Goal: Transaction & Acquisition: Purchase product/service

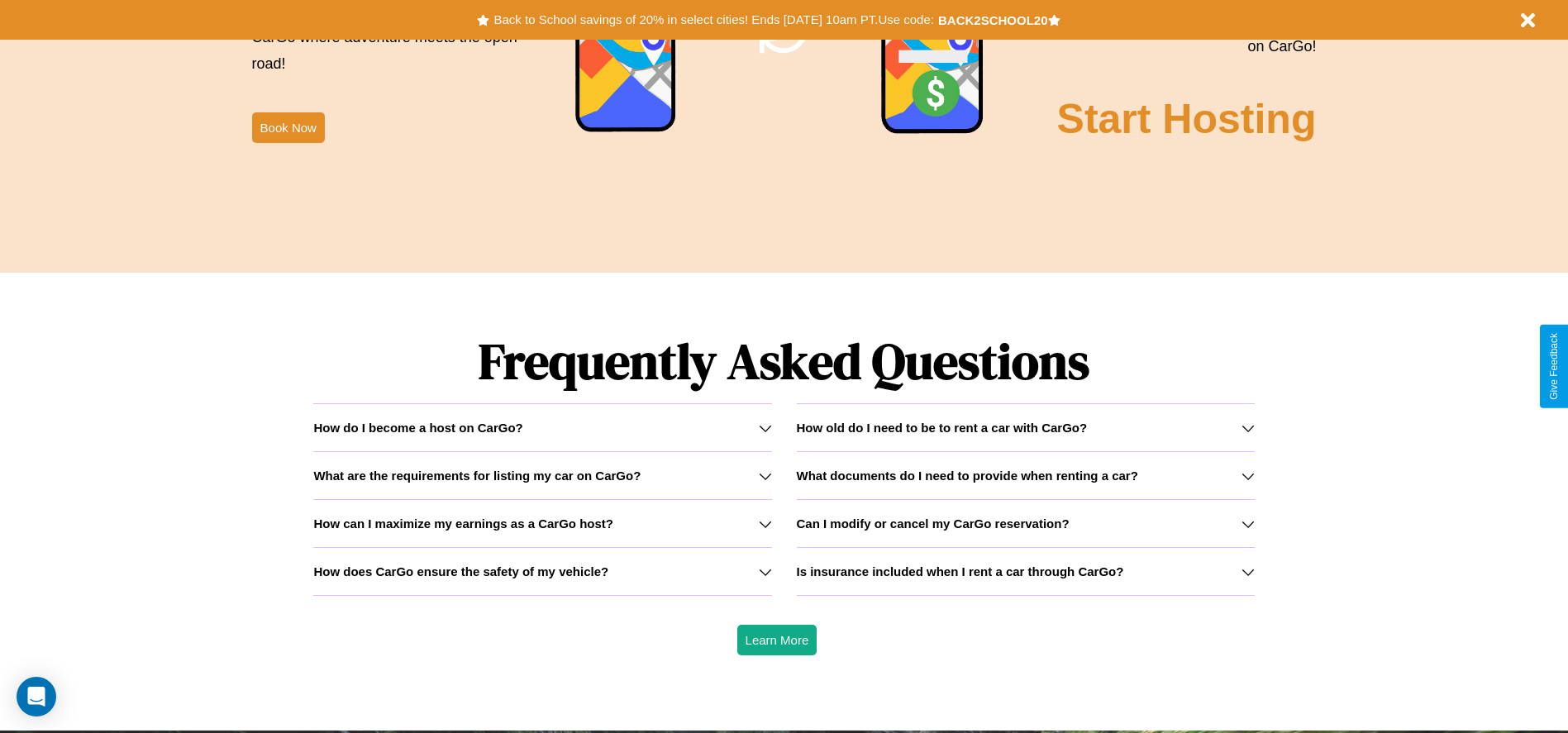
scroll to position [2371, 0]
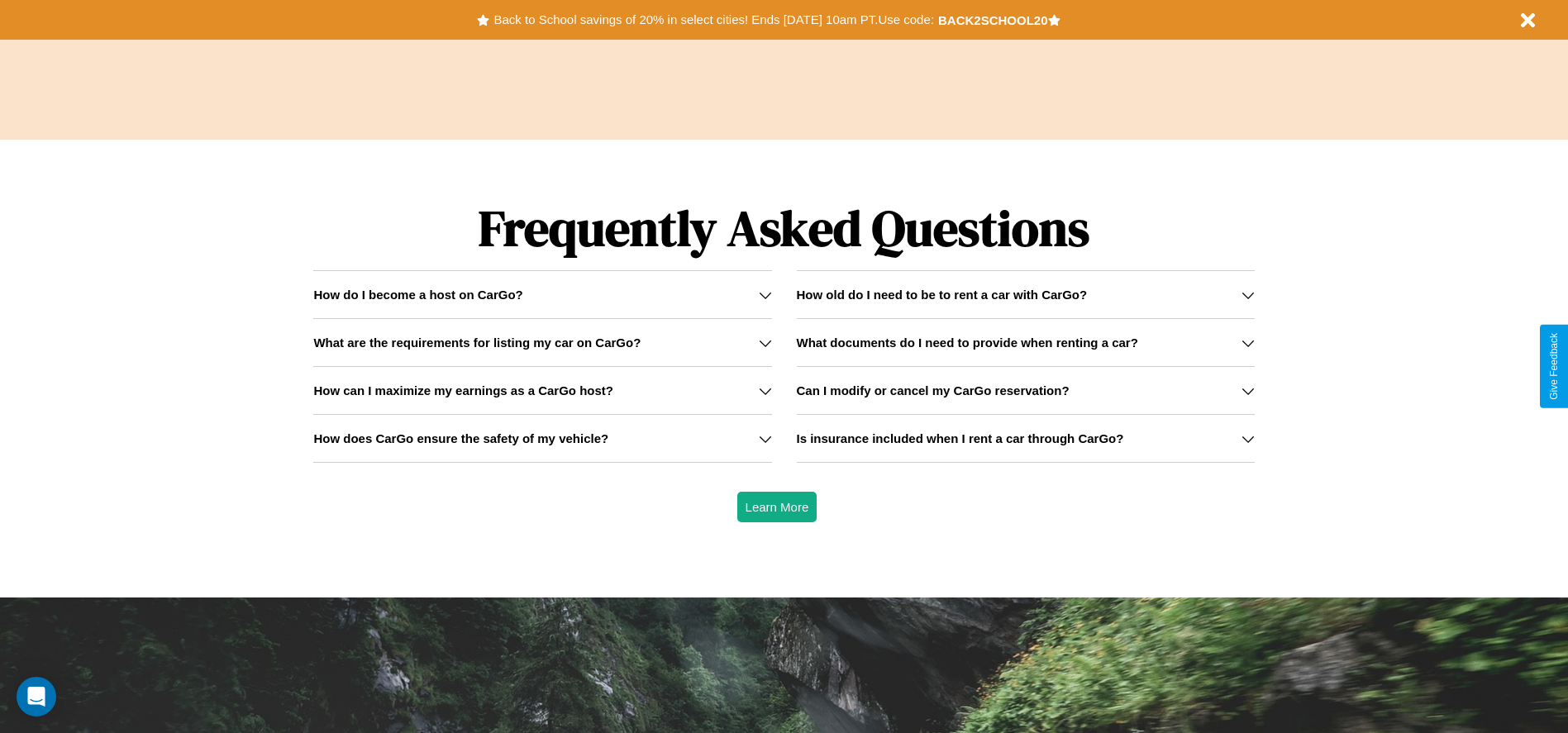
click at [764, 294] on icon at bounding box center [765, 294] width 13 height 13
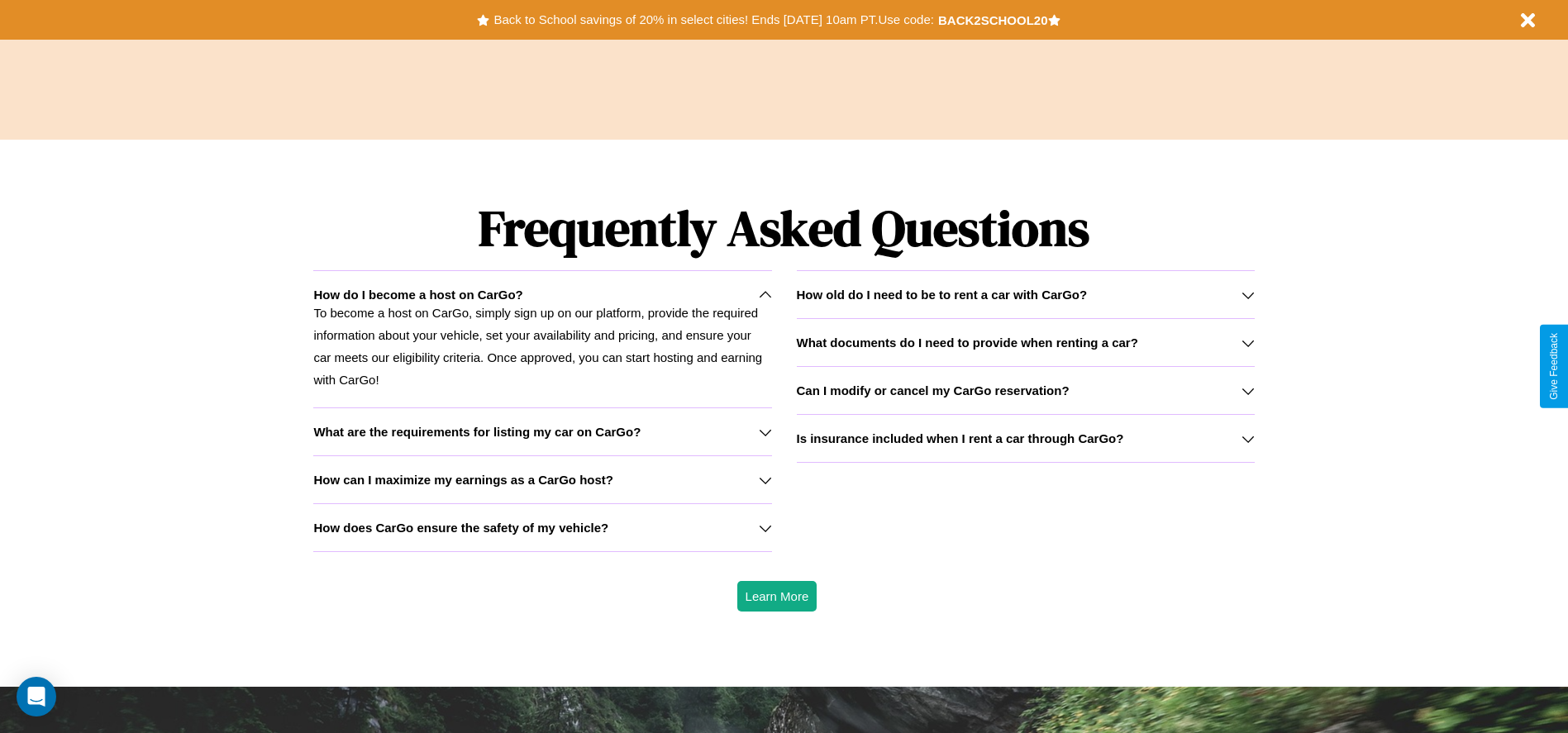
click at [1247, 390] on icon at bounding box center [1248, 391] width 13 height 13
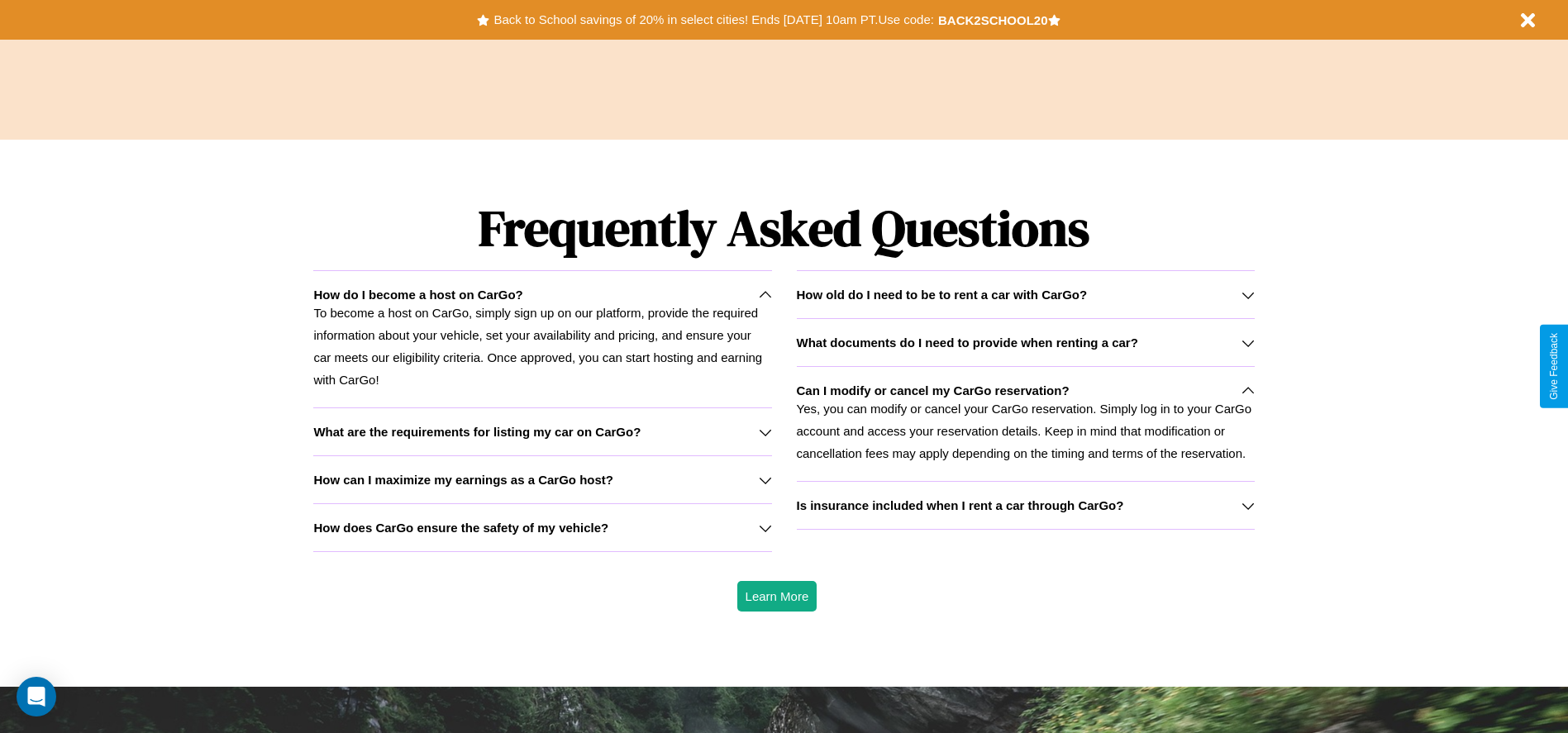
click at [542, 432] on h3 "What are the requirements for listing my car on CarGo?" at bounding box center [476, 432] width 327 height 14
click at [1025, 505] on h3 "Is insurance included when I rent a car through CarGo?" at bounding box center [960, 506] width 327 height 14
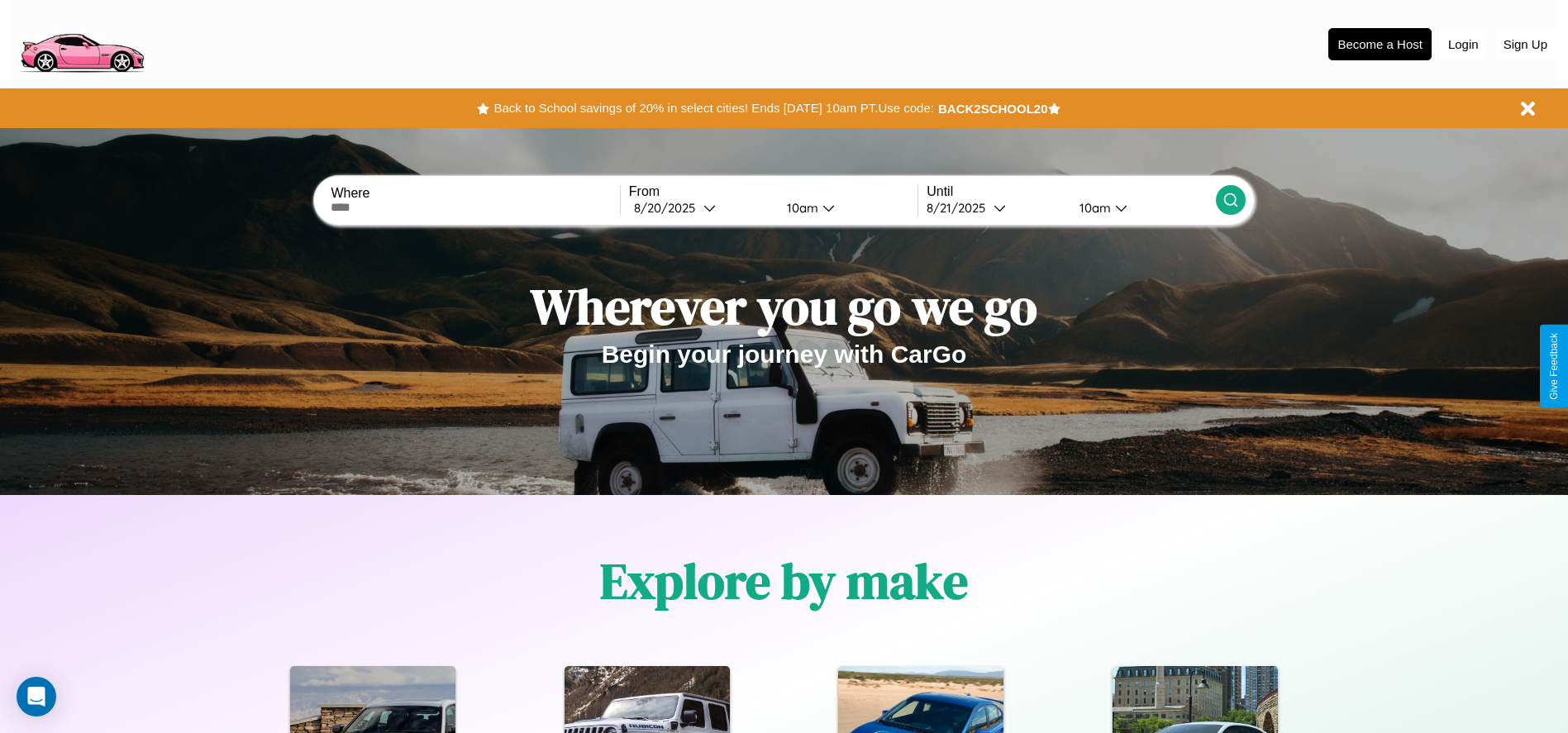
click at [475, 208] on input "text" at bounding box center [475, 207] width 288 height 13
type input "**********"
click at [701, 208] on div "8 / 20 / 2025" at bounding box center [669, 208] width 70 height 16
select select "*"
select select "****"
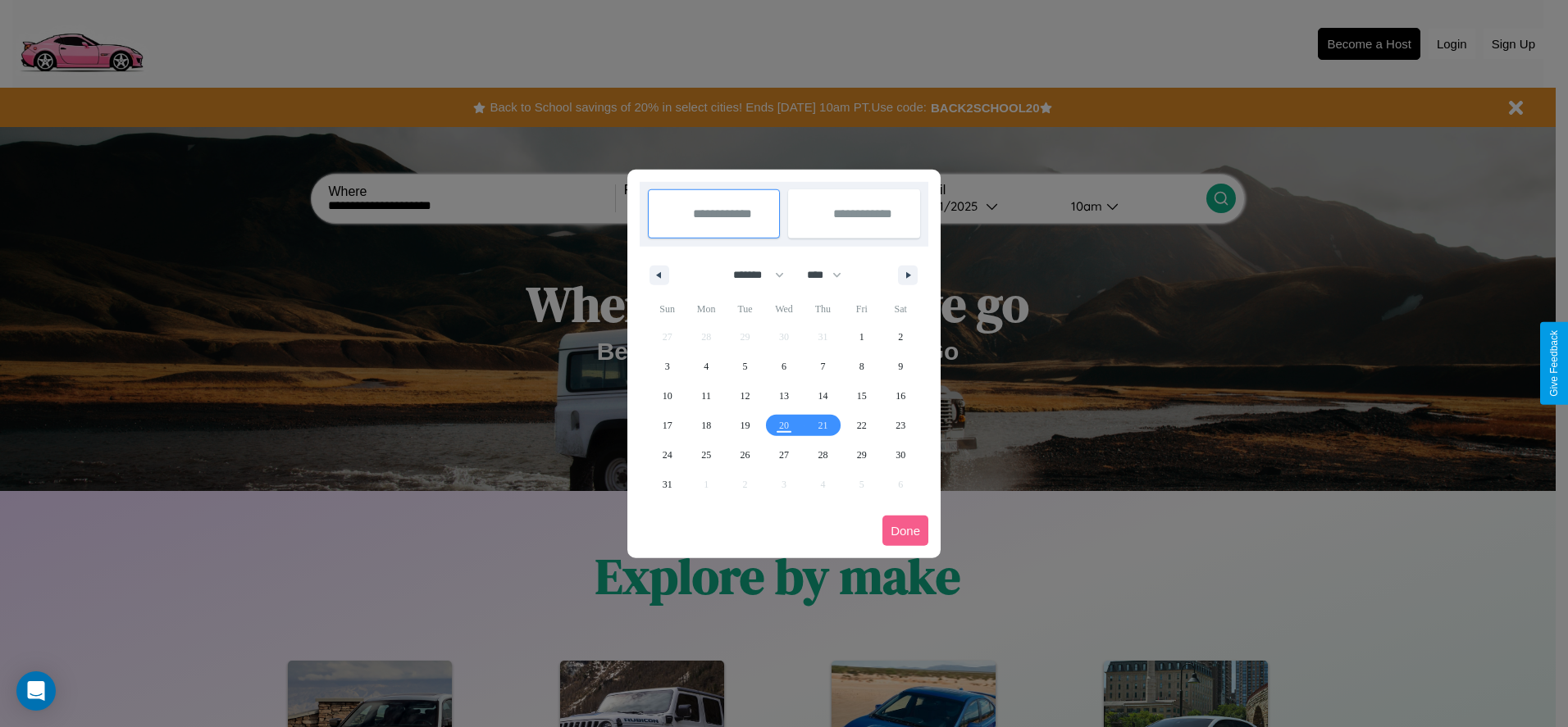
drag, startPoint x: 751, startPoint y: 274, endPoint x: 784, endPoint y: 329, distance: 64.1
click at [751, 274] on select "******* ******** ***** ***** *** **** **** ****** ********* ******* ******** **…" at bounding box center [756, 275] width 70 height 27
select select "*"
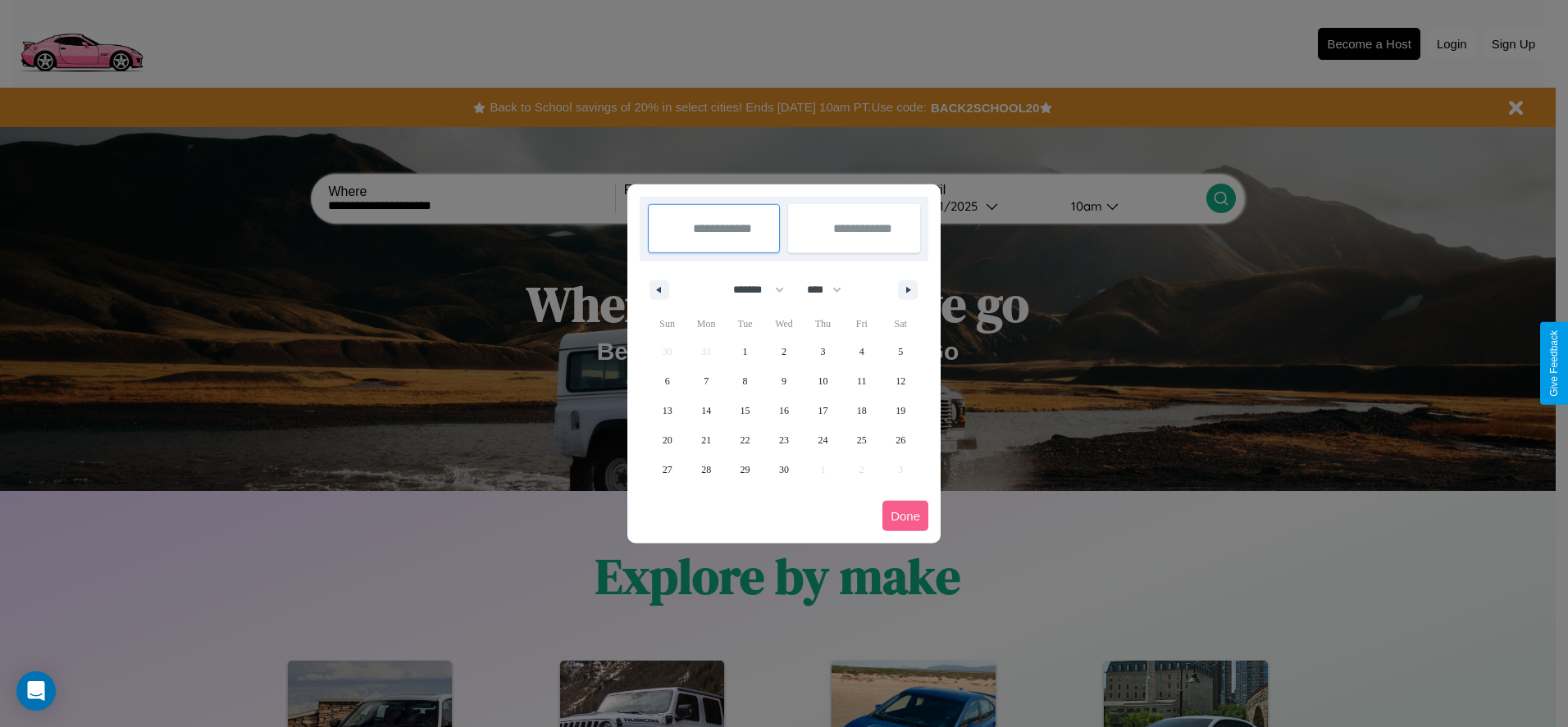
click at [832, 289] on select "**** **** **** **** **** **** **** **** **** **** **** **** **** **** **** ****…" at bounding box center [824, 289] width 50 height 27
select select "****"
click at [783, 409] on span "15" at bounding box center [783, 410] width 10 height 29
type input "**********"
click at [822, 409] on span "16" at bounding box center [822, 410] width 10 height 29
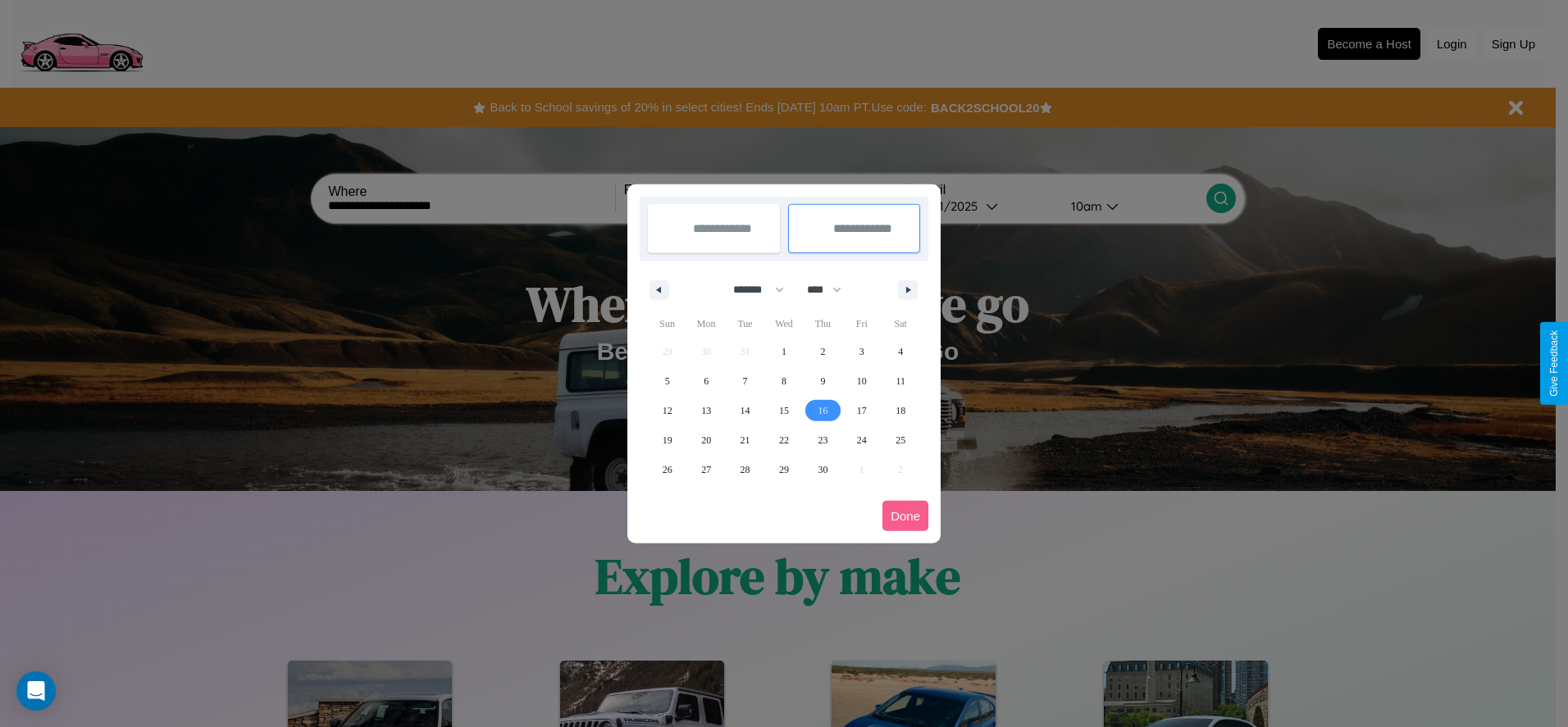
type input "**********"
click at [905, 516] on button "Done" at bounding box center [905, 516] width 46 height 30
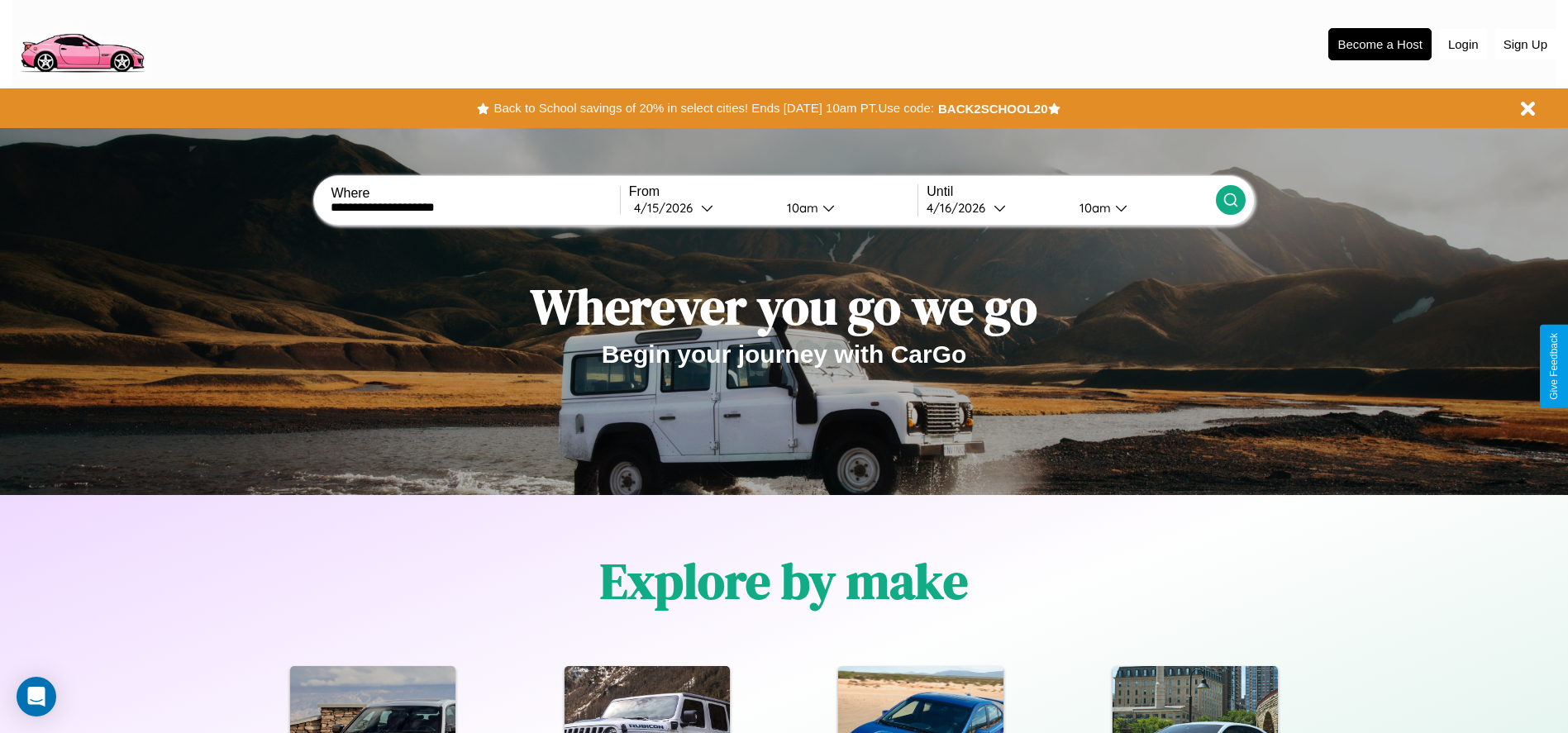
click at [1230, 200] on icon at bounding box center [1231, 200] width 17 height 17
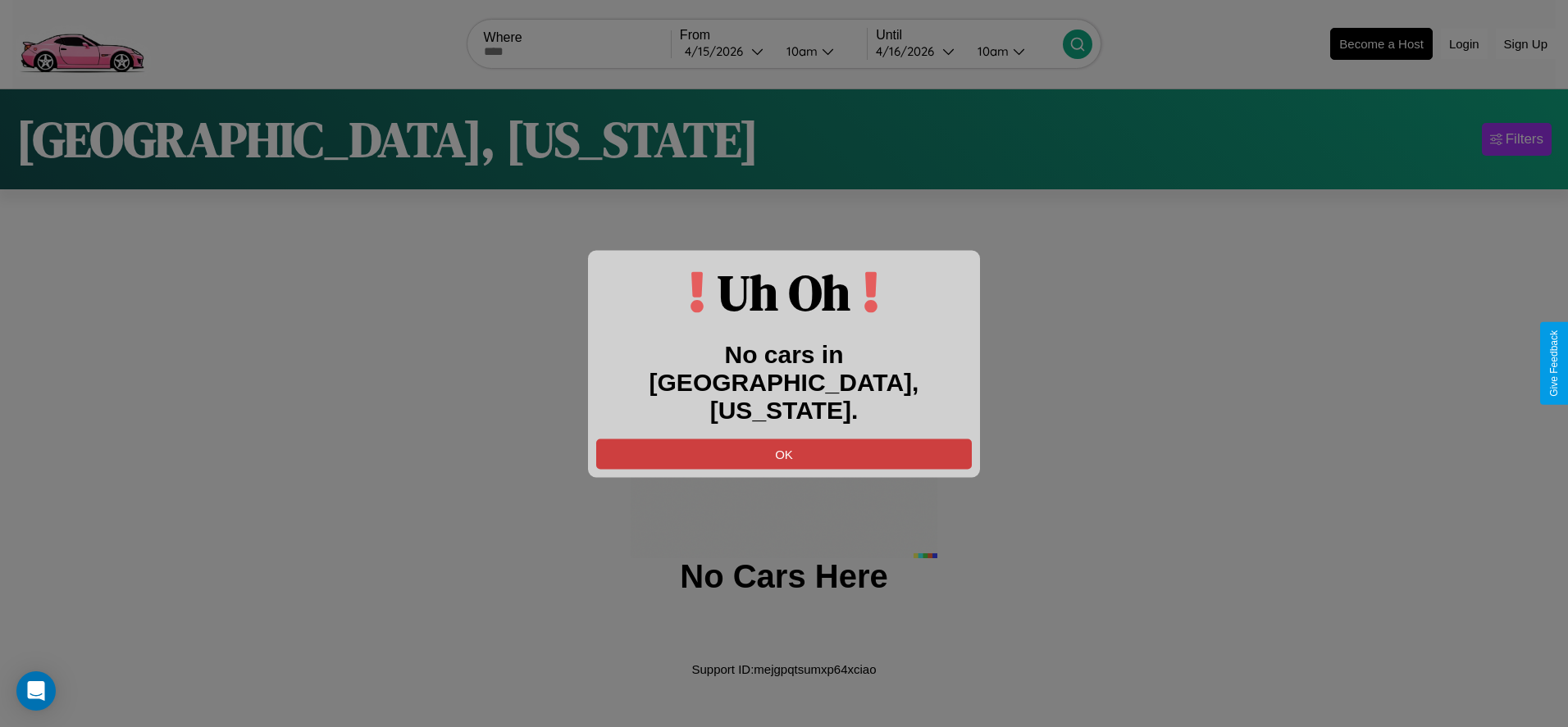
click at [784, 440] on button "OK" at bounding box center [784, 454] width 375 height 30
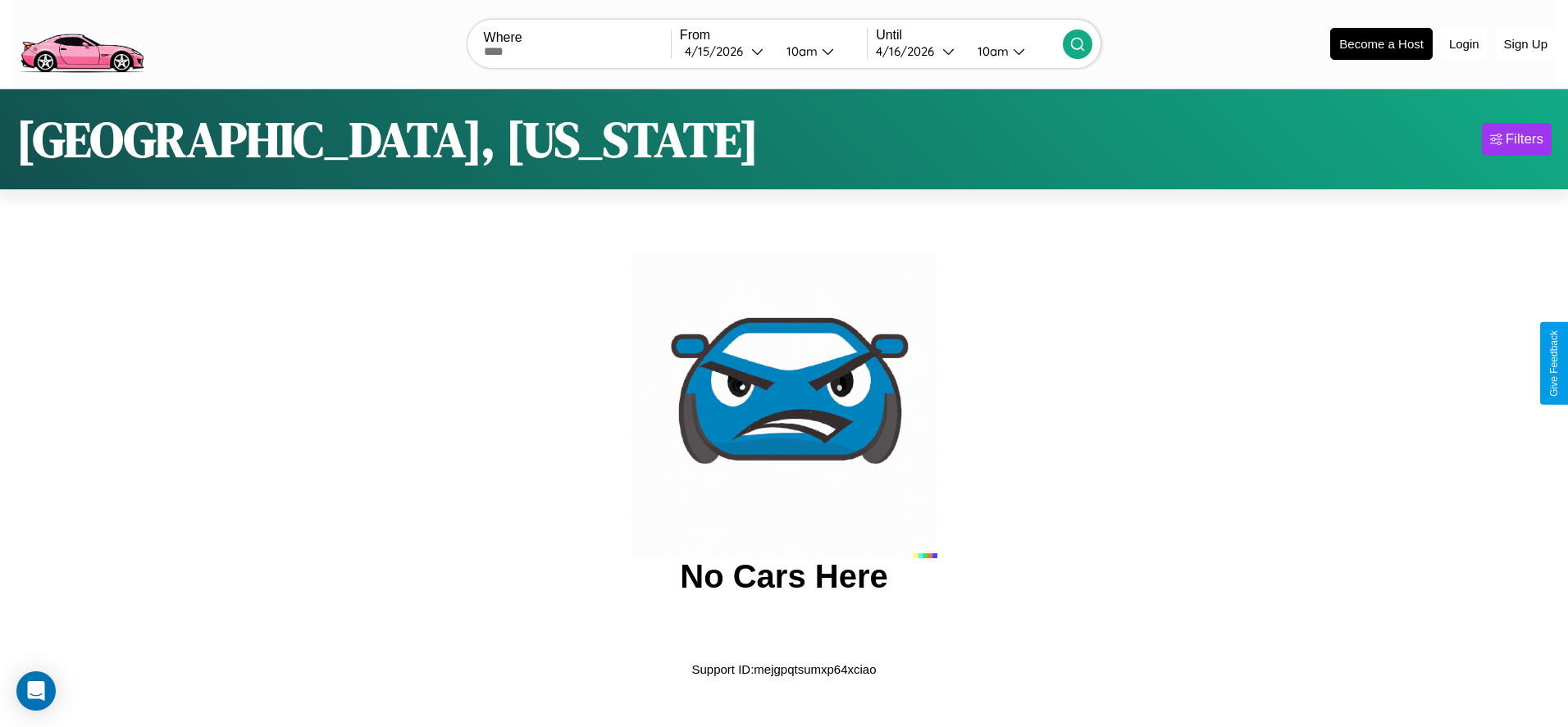
click at [81, 42] on img at bounding box center [81, 42] width 139 height 69
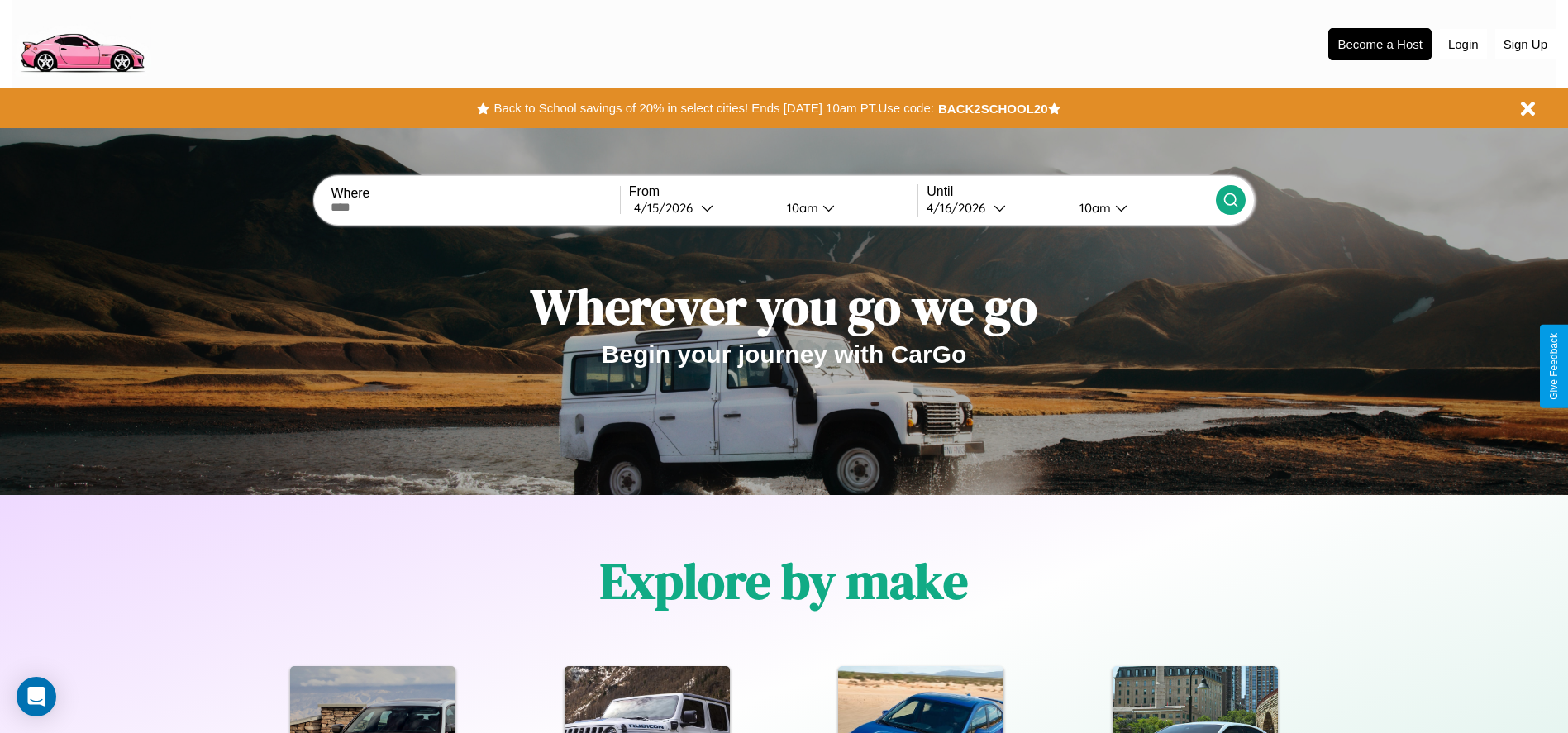
scroll to position [343, 0]
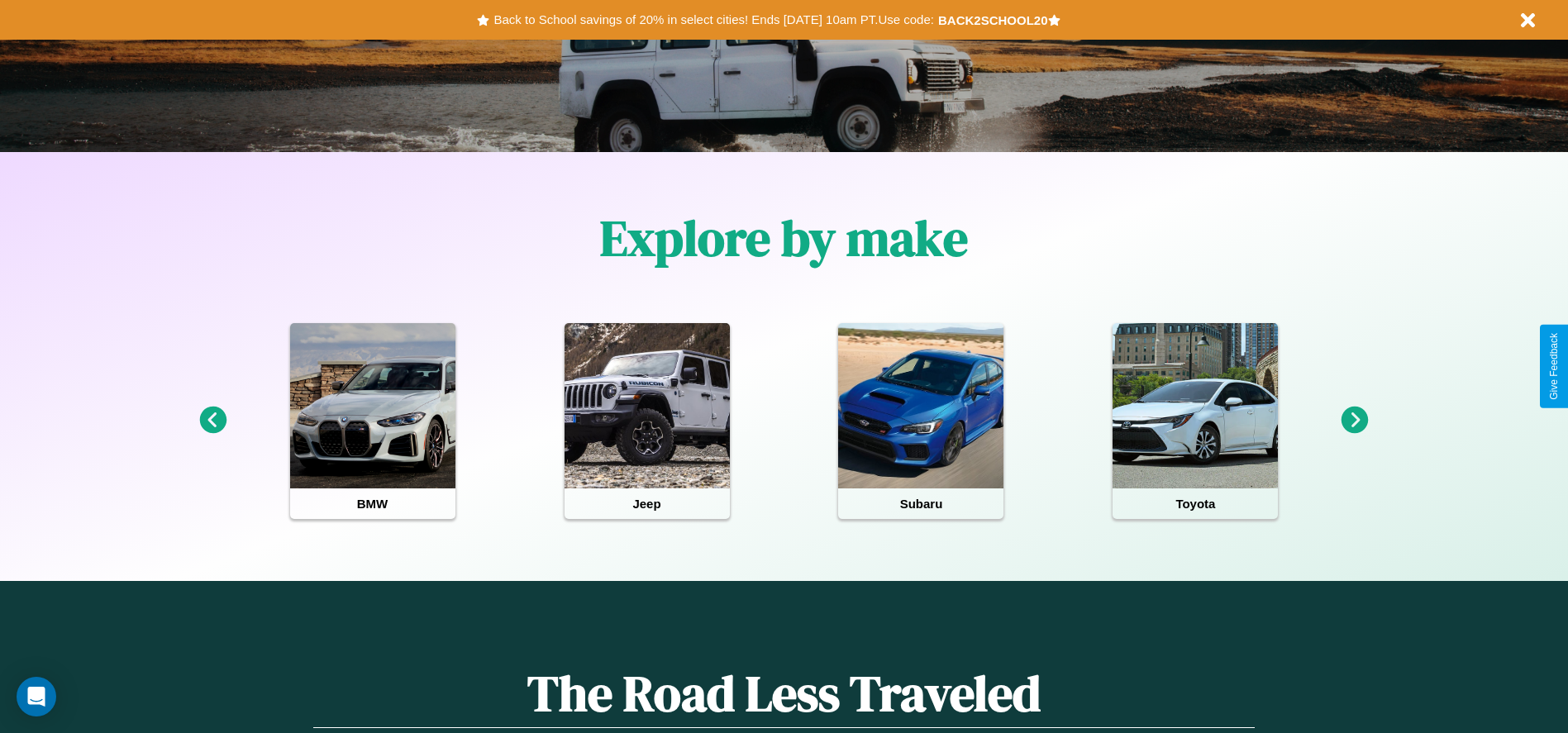
click at [1355, 421] on icon at bounding box center [1355, 420] width 28 height 28
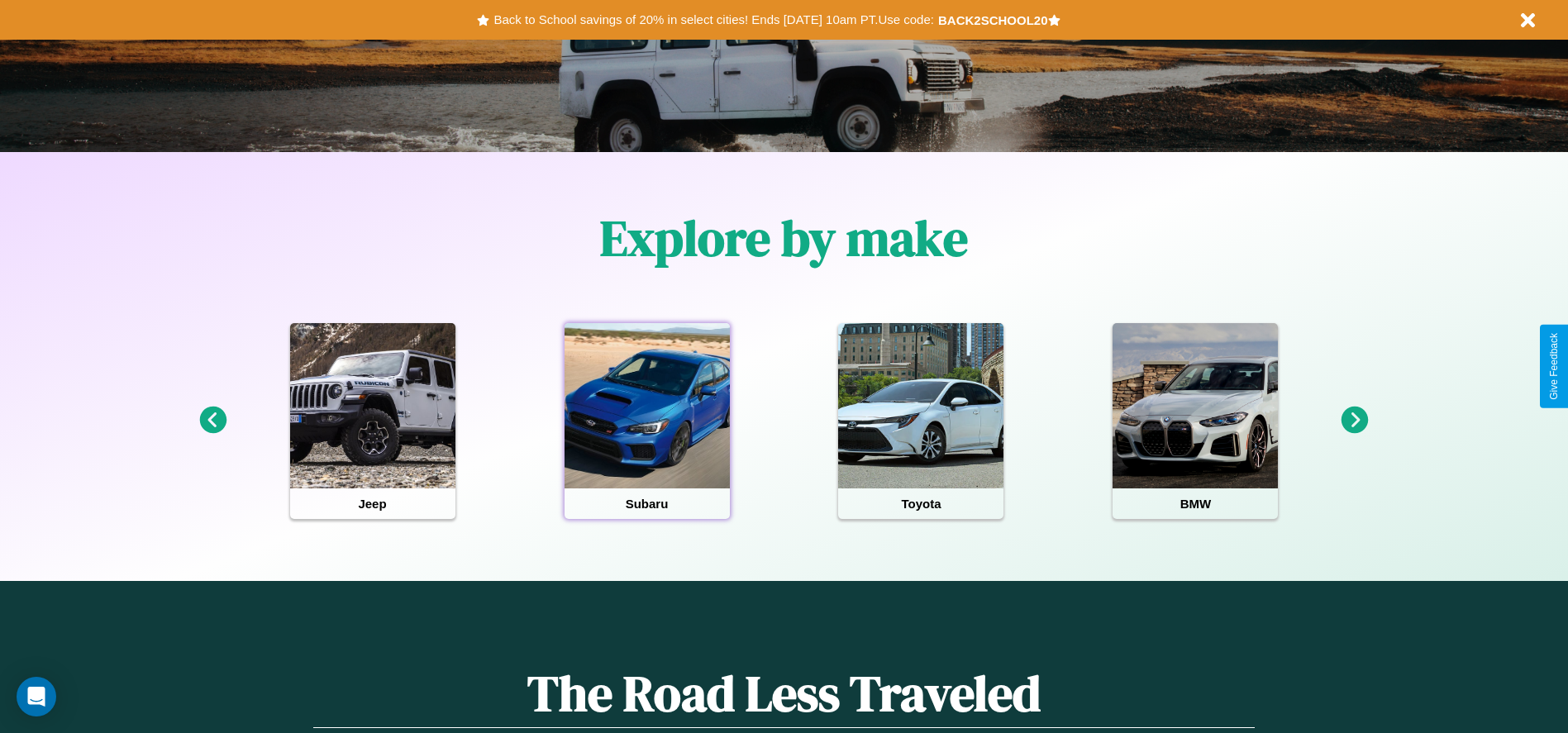
click at [647, 421] on div at bounding box center [647, 405] width 165 height 165
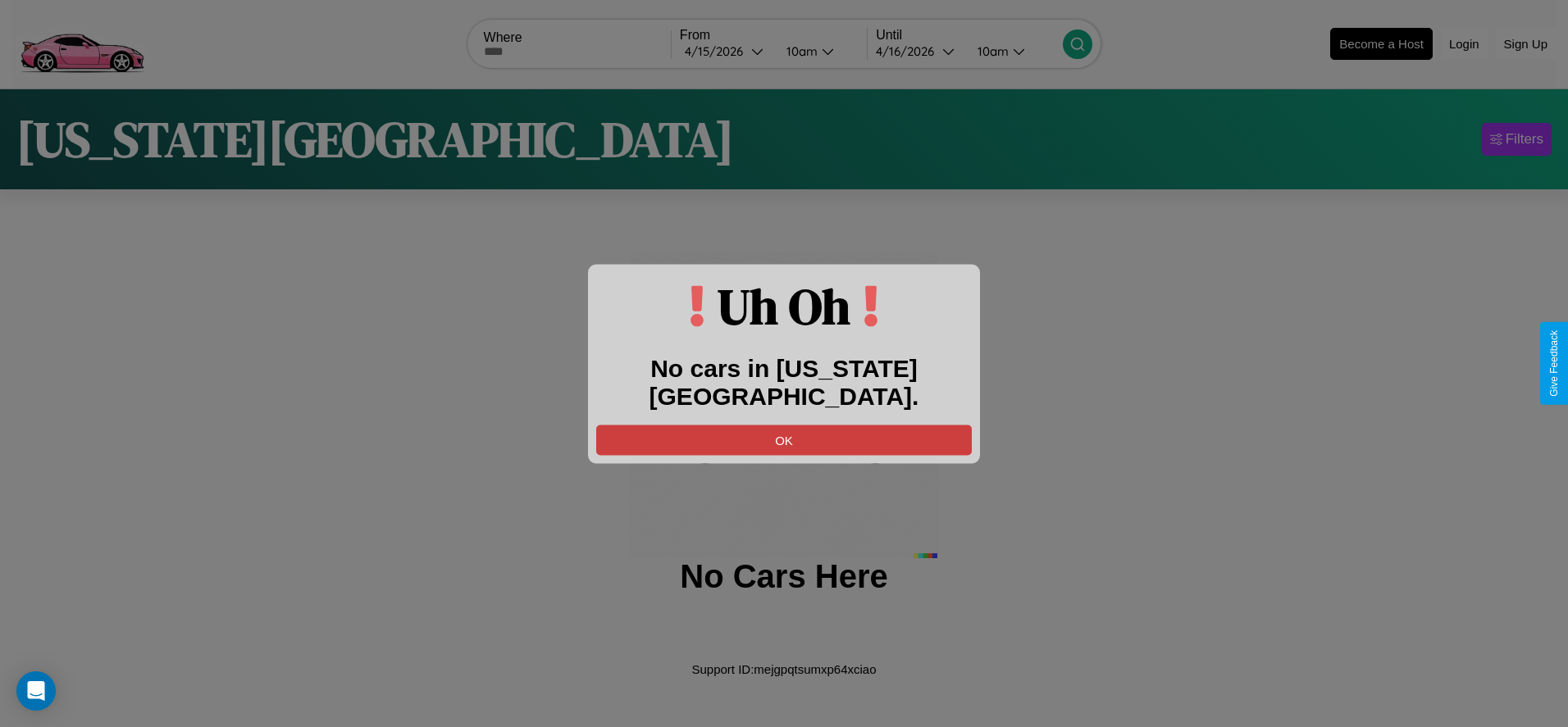
click at [784, 425] on button "OK" at bounding box center [784, 440] width 375 height 30
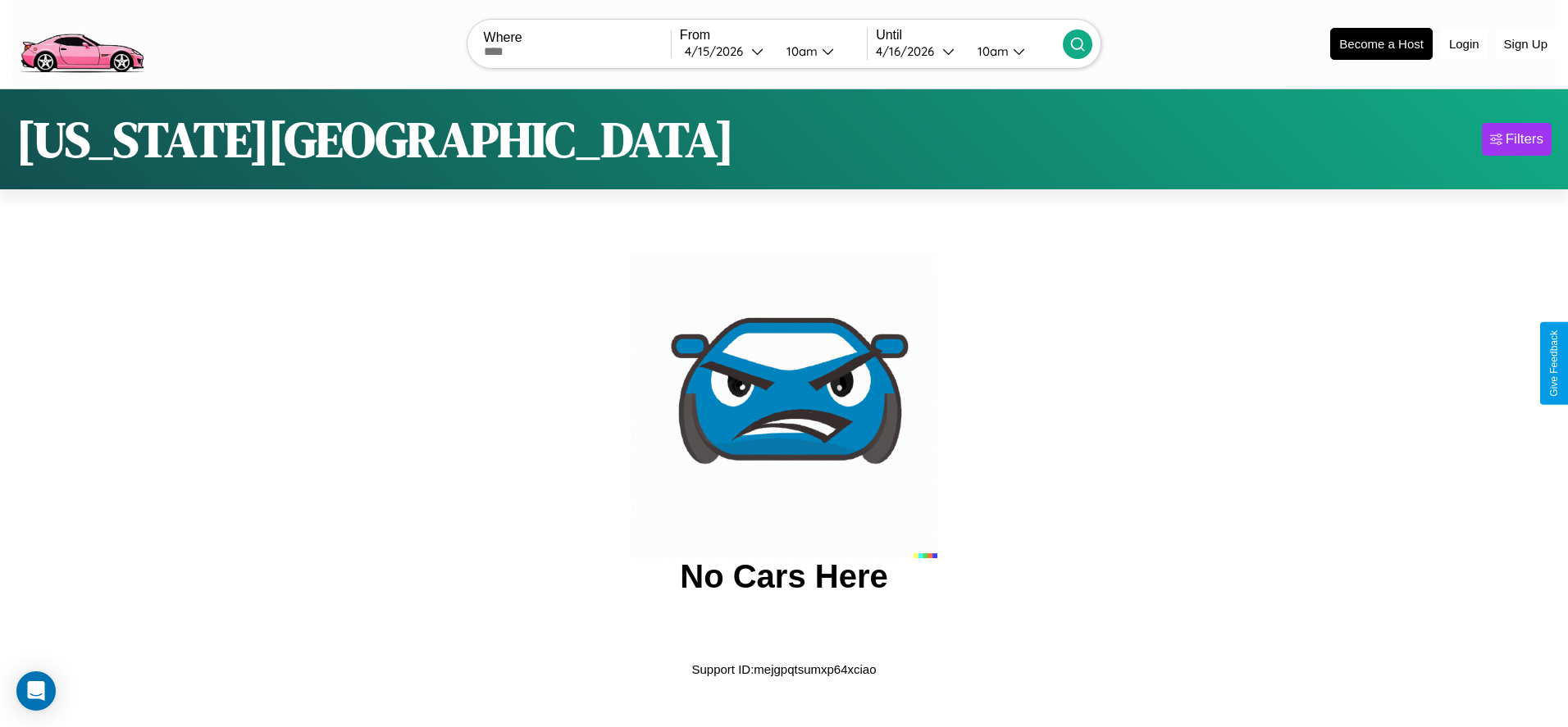
click at [576, 50] on input "text" at bounding box center [577, 51] width 187 height 13
type input "*********"
click at [726, 50] on div "4 / 15 / 2026" at bounding box center [718, 51] width 66 height 16
select select "*"
select select "****"
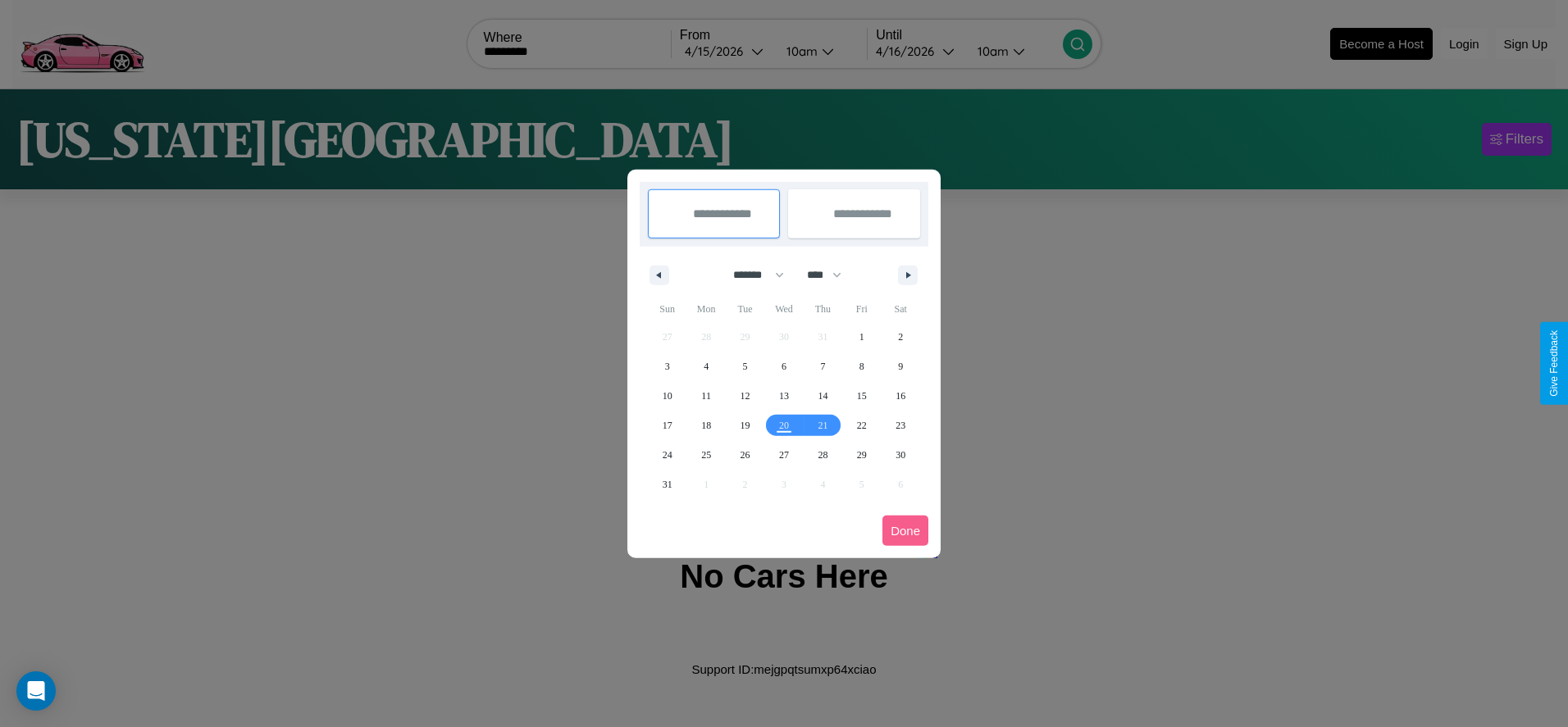
drag, startPoint x: 751, startPoint y: 274, endPoint x: 784, endPoint y: 329, distance: 64.1
click at [751, 274] on select "******* ******** ***** ***** *** **** **** ****** ********* ******* ******** **…" at bounding box center [756, 275] width 70 height 27
select select "*"
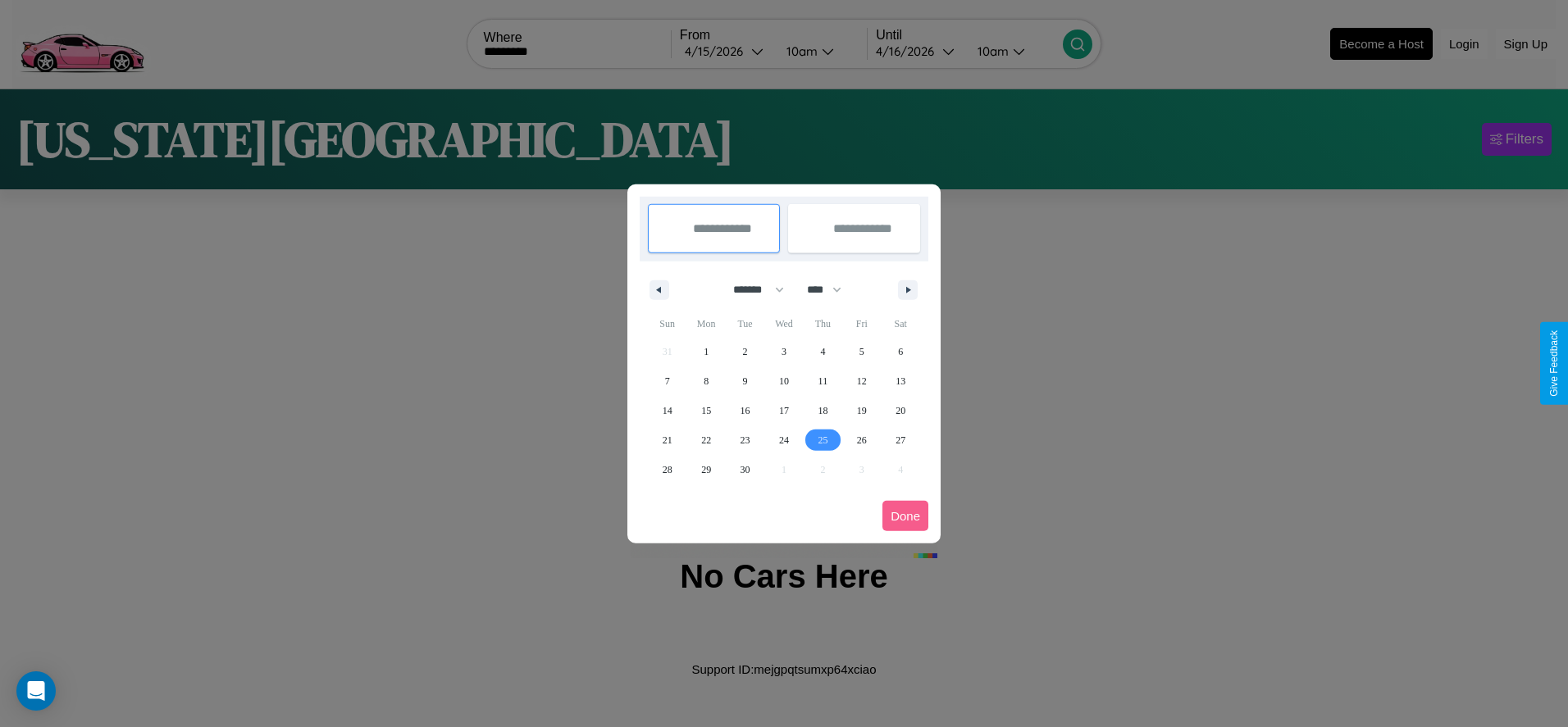
click at [822, 440] on span "25" at bounding box center [822, 440] width 10 height 29
type input "**********"
click at [908, 289] on icon "button" at bounding box center [911, 289] width 8 height 6
select select "*"
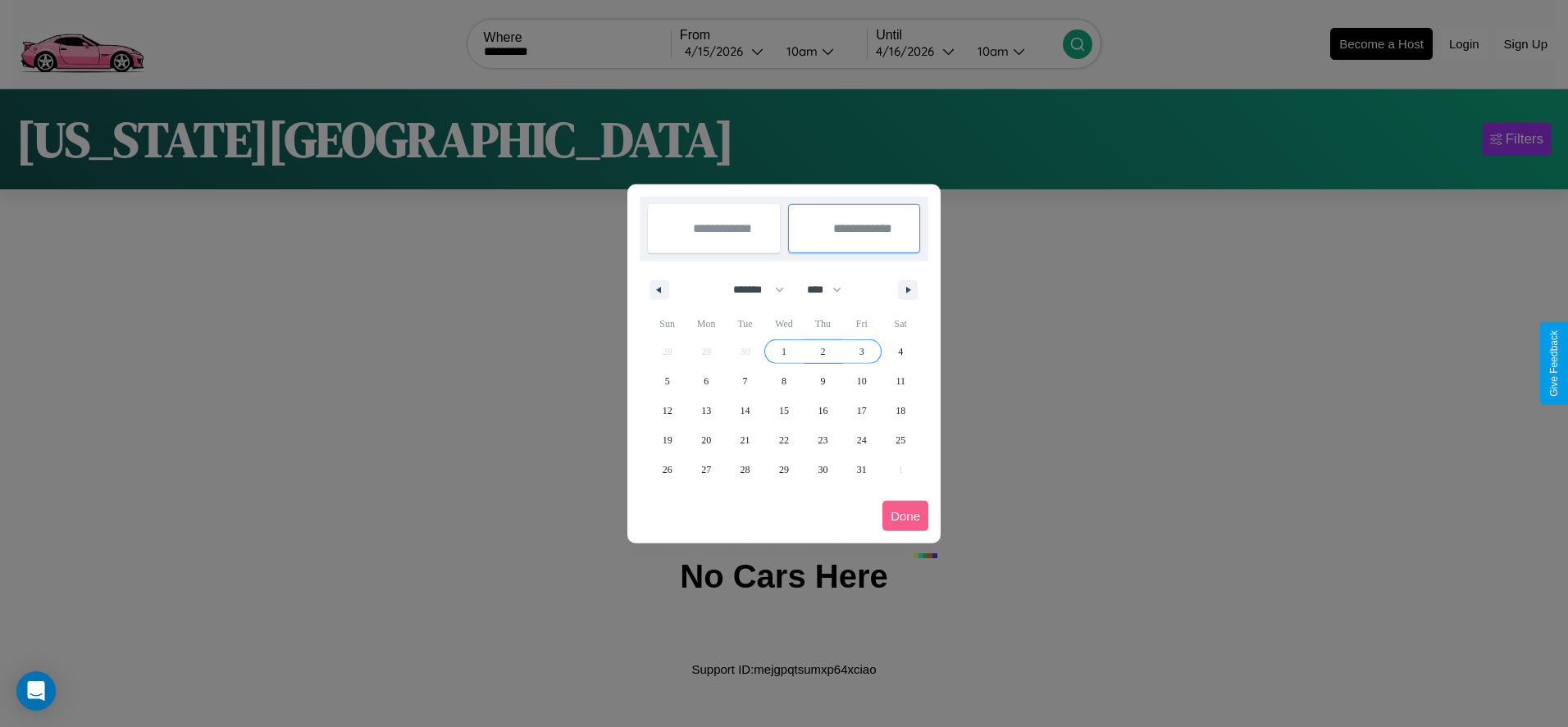
click at [861, 351] on span "3" at bounding box center [862, 351] width 5 height 29
type input "**********"
select select "*"
click at [905, 516] on button "Done" at bounding box center [905, 516] width 46 height 30
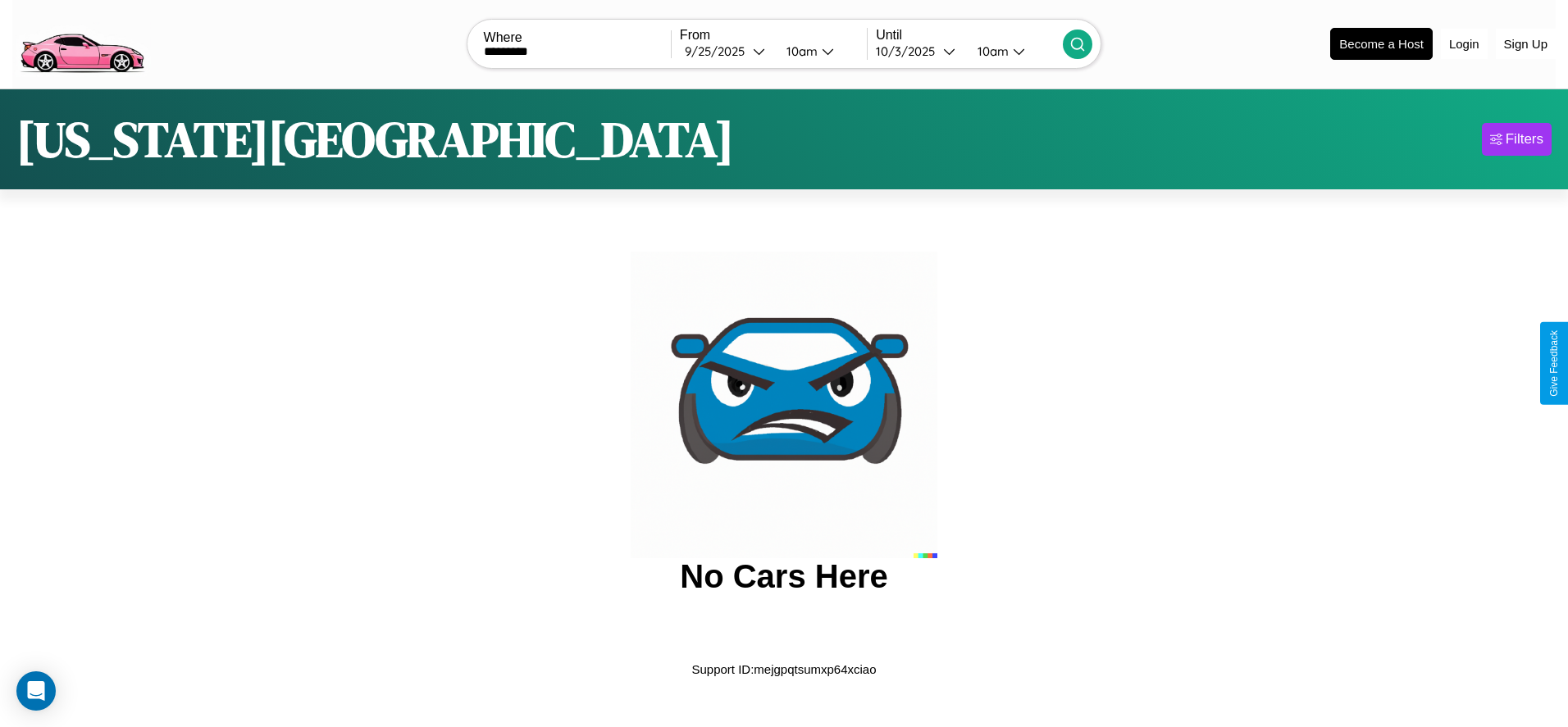
click at [1078, 43] on icon at bounding box center [1077, 44] width 17 height 17
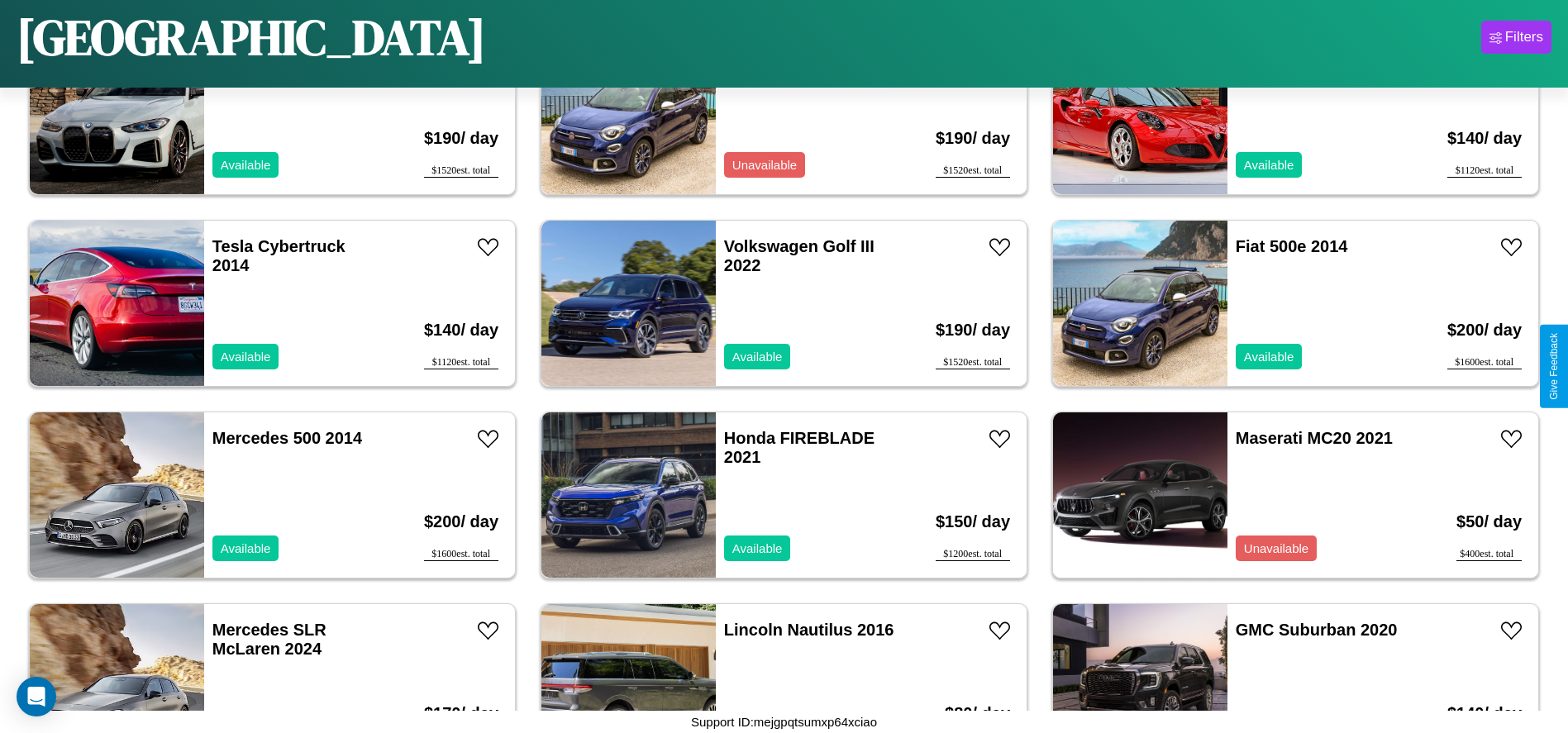
scroll to position [568, 0]
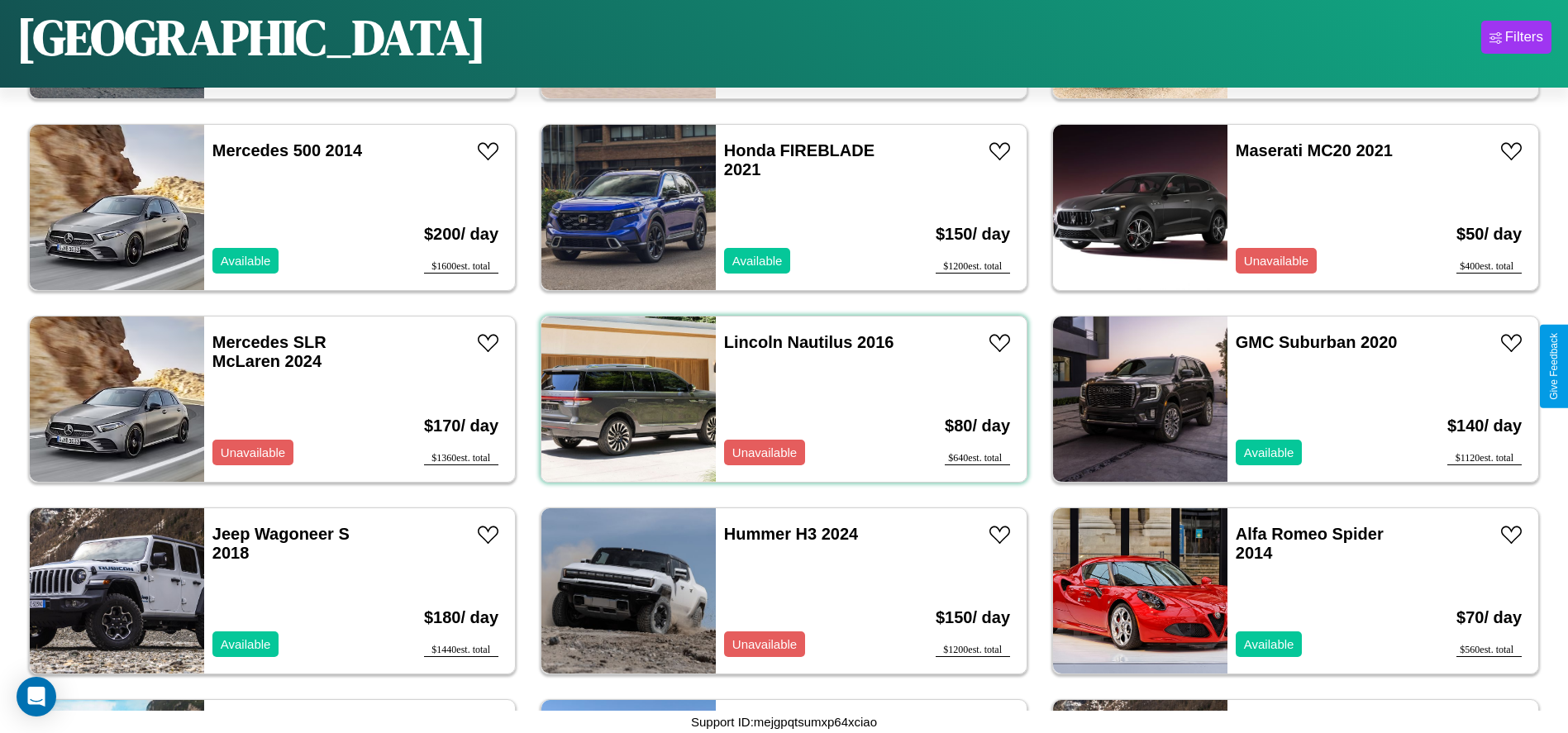
click at [778, 399] on div "Lincoln Nautilus 2016 Unavailable" at bounding box center [811, 399] width 191 height 165
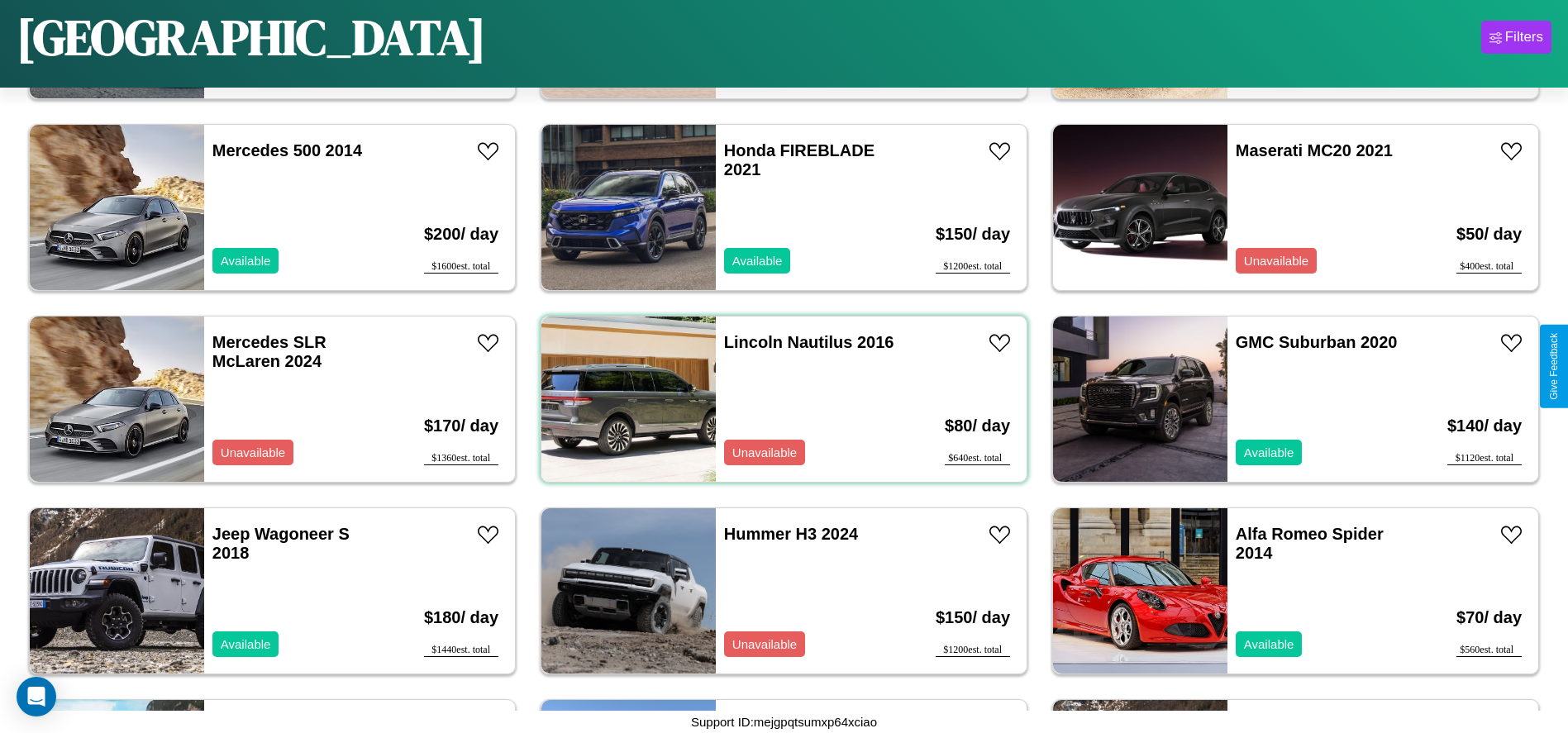
click at [778, 399] on div "Lincoln Nautilus 2016 Unavailable" at bounding box center [811, 399] width 191 height 165
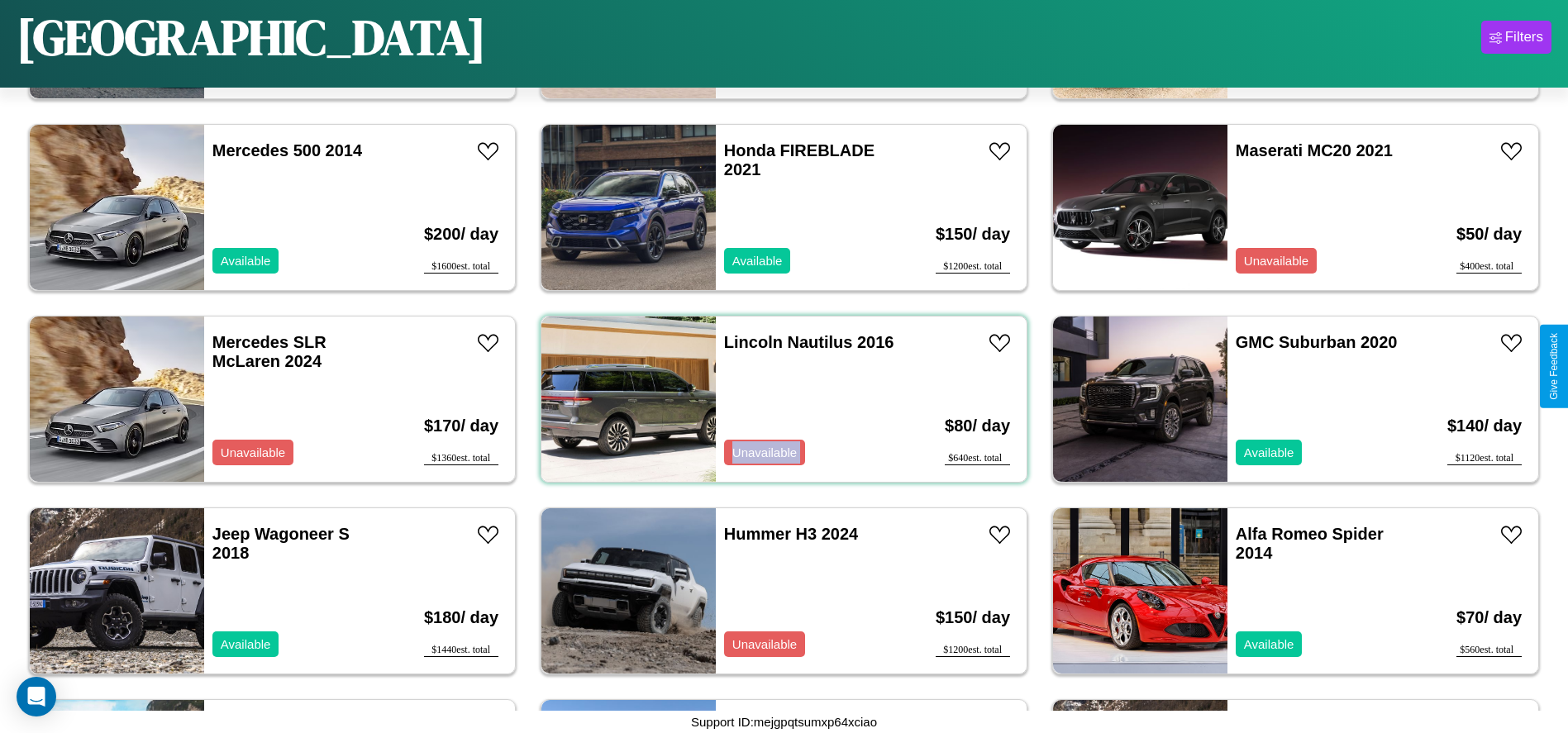
click at [778, 399] on div "Lincoln Nautilus 2016 Unavailable" at bounding box center [811, 399] width 191 height 165
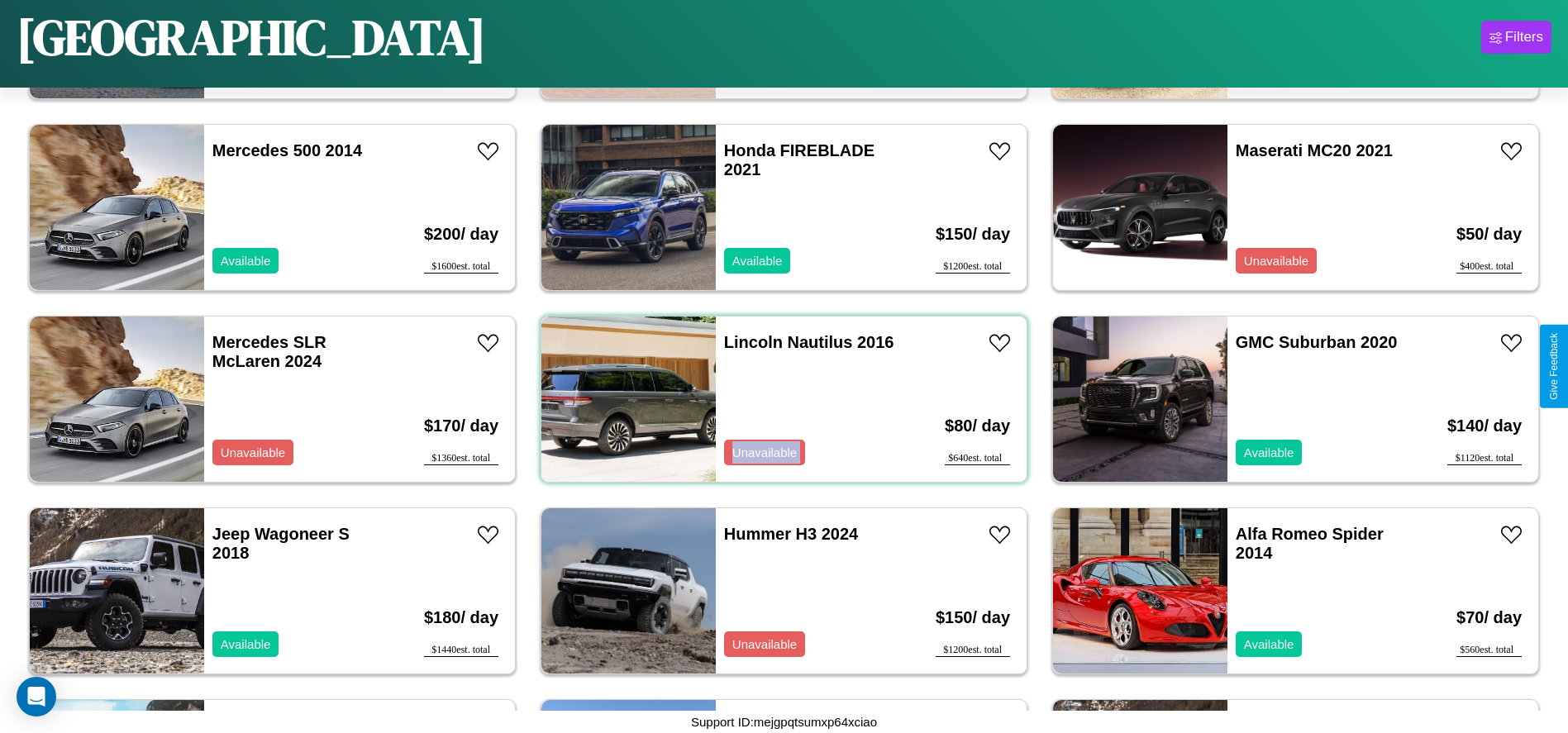
click at [778, 399] on div "Lincoln Nautilus 2016 Unavailable" at bounding box center [811, 399] width 191 height 165
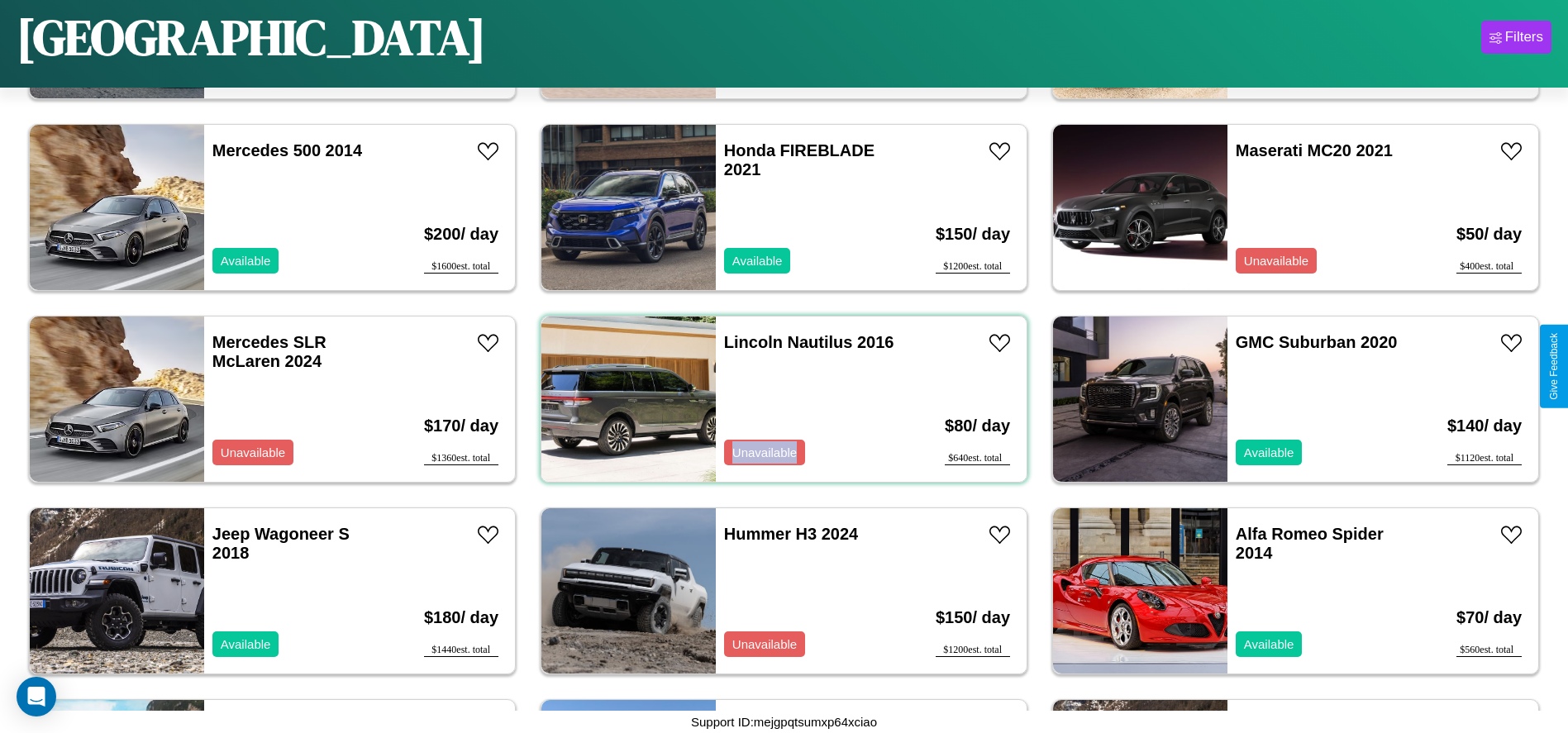
click at [778, 399] on div "Lincoln Nautilus 2016 Unavailable" at bounding box center [811, 399] width 191 height 165
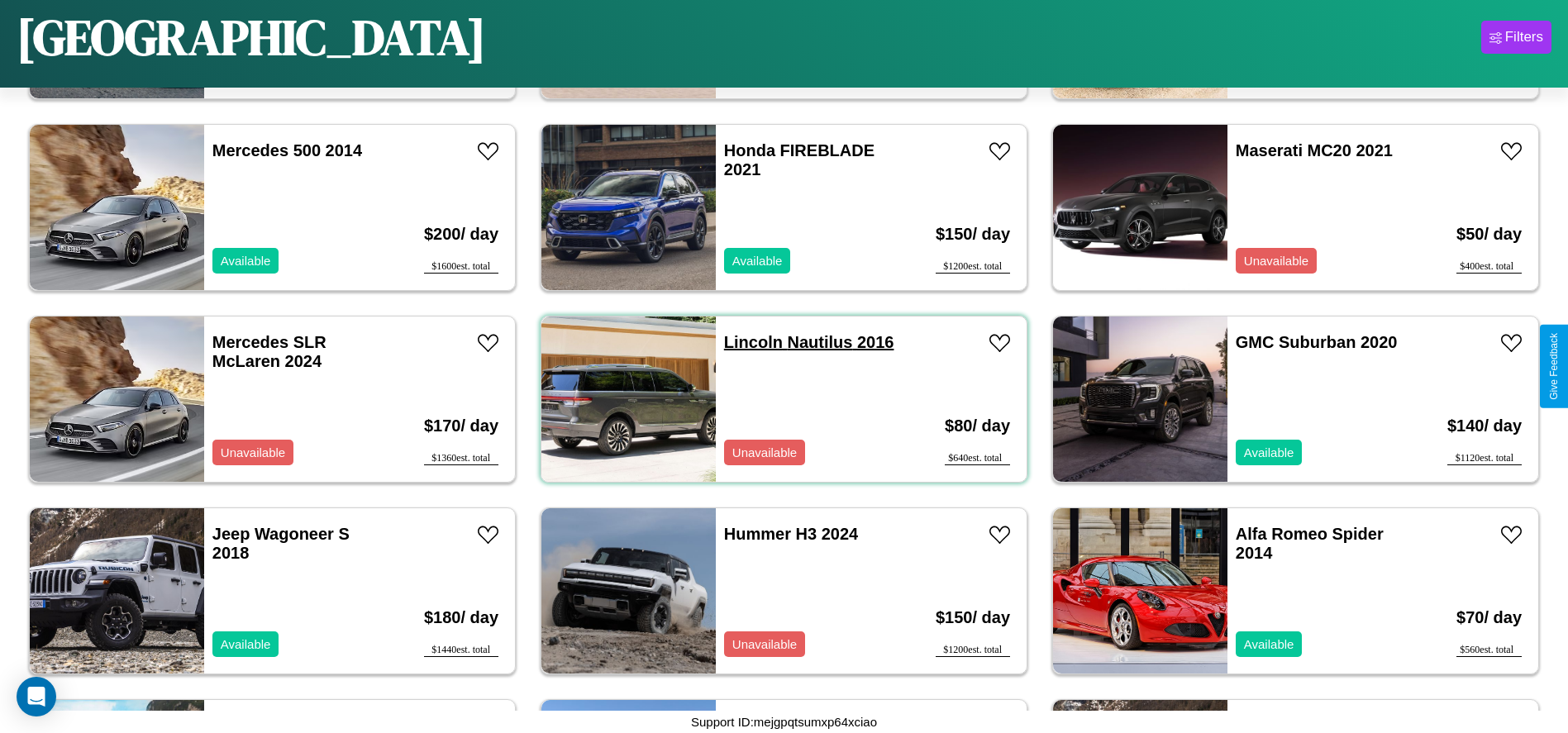
click at [747, 342] on link "Lincoln Nautilus 2016" at bounding box center [809, 342] width 170 height 18
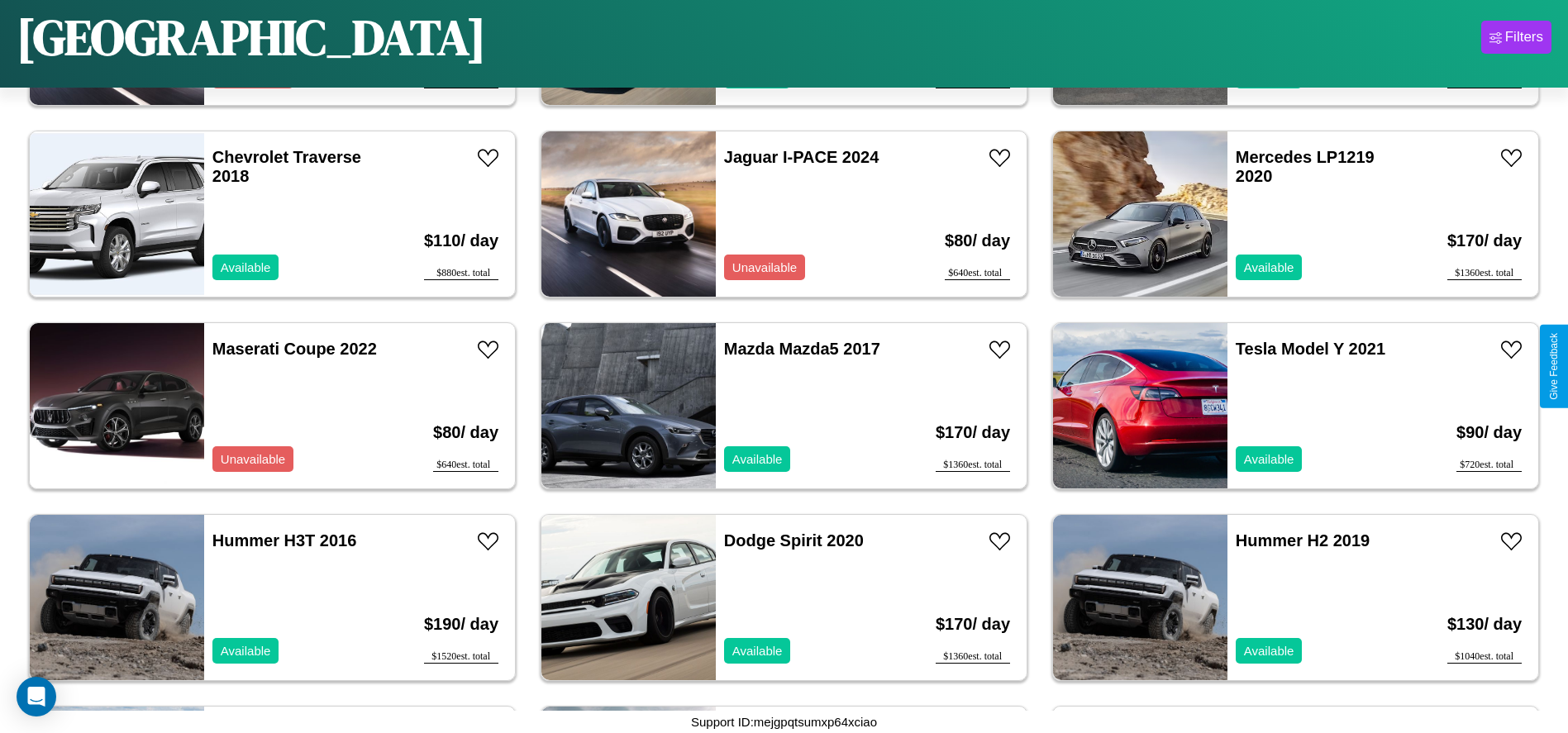
scroll to position [6319, 0]
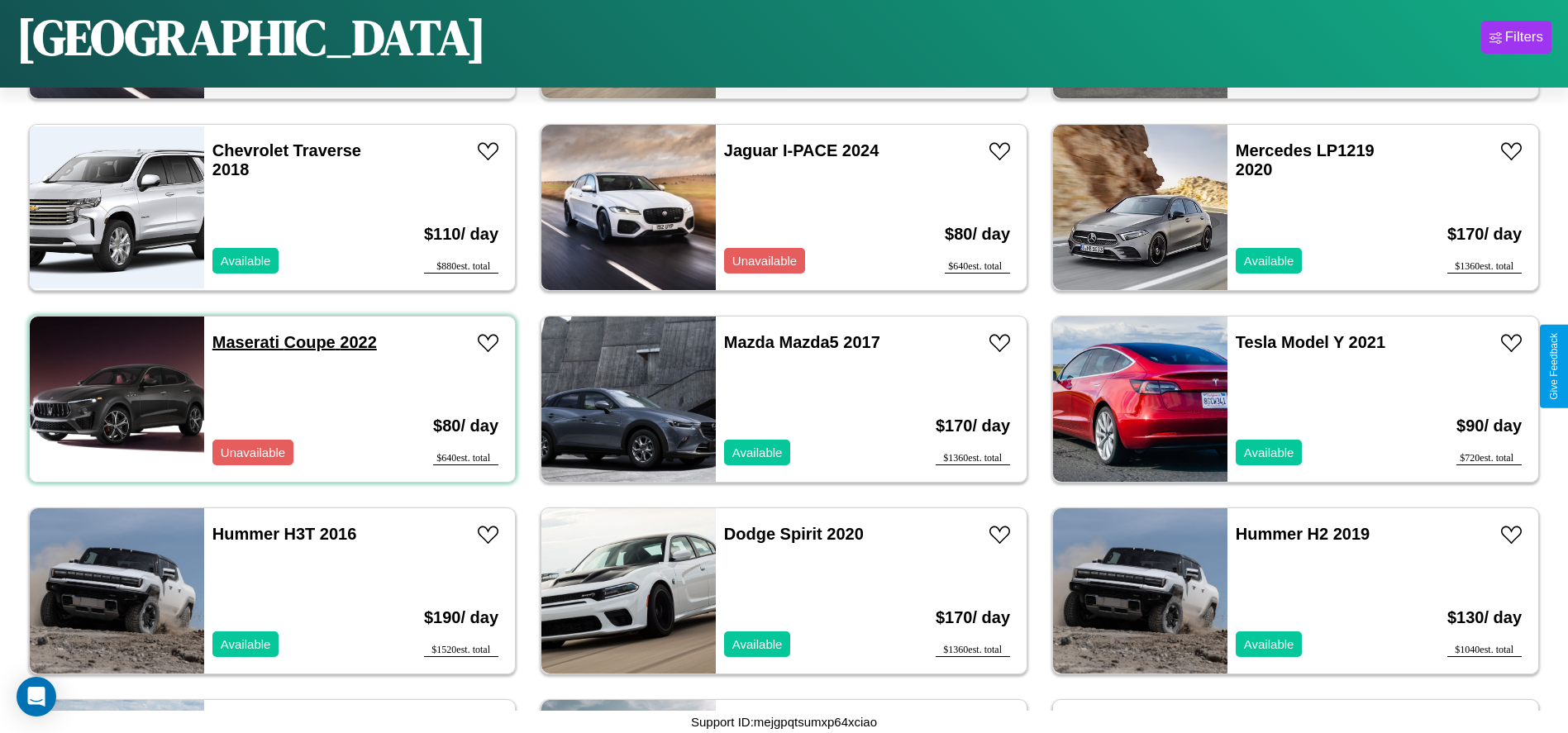
click at [243, 342] on link "Maserati Coupe 2022" at bounding box center [294, 342] width 164 height 18
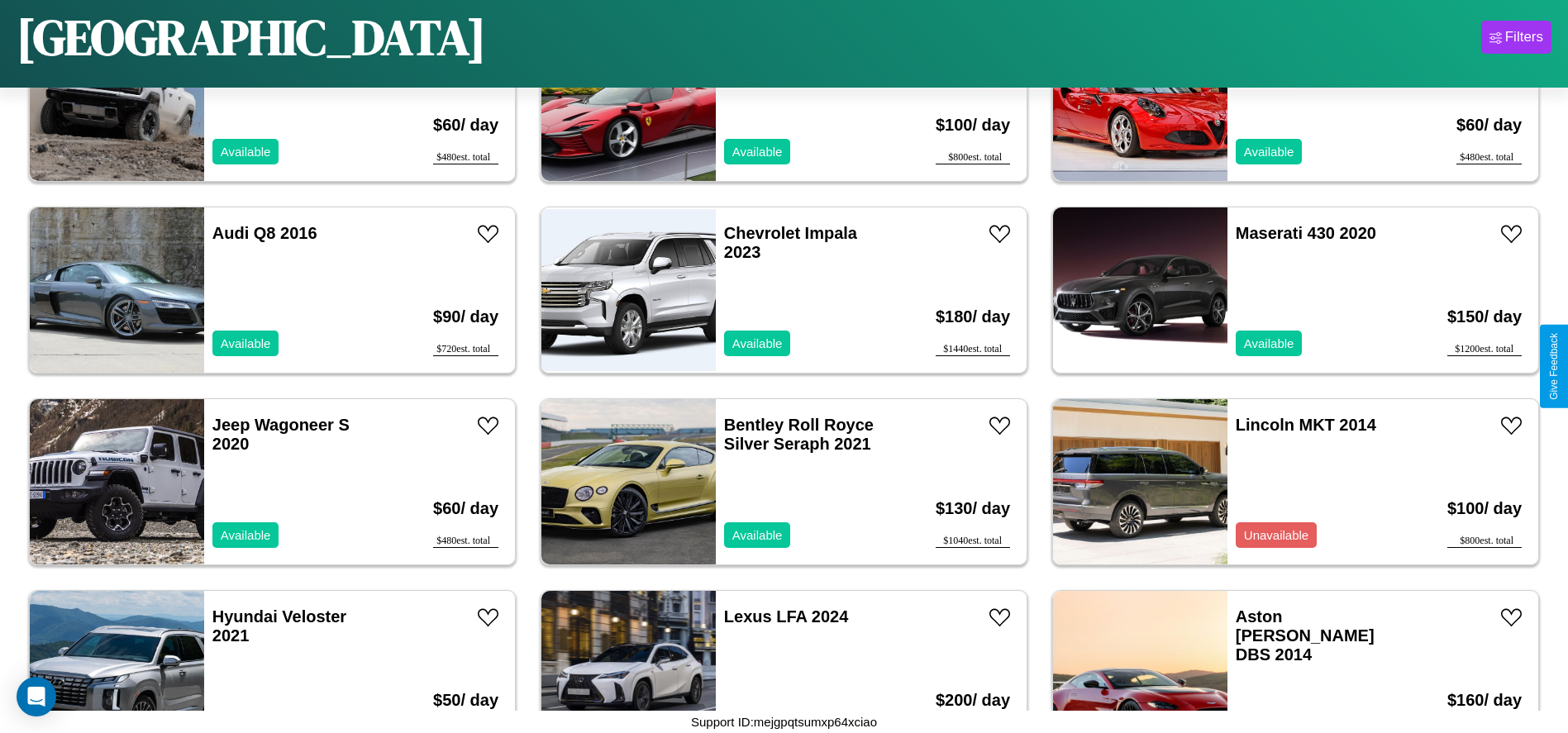
scroll to position [185, 0]
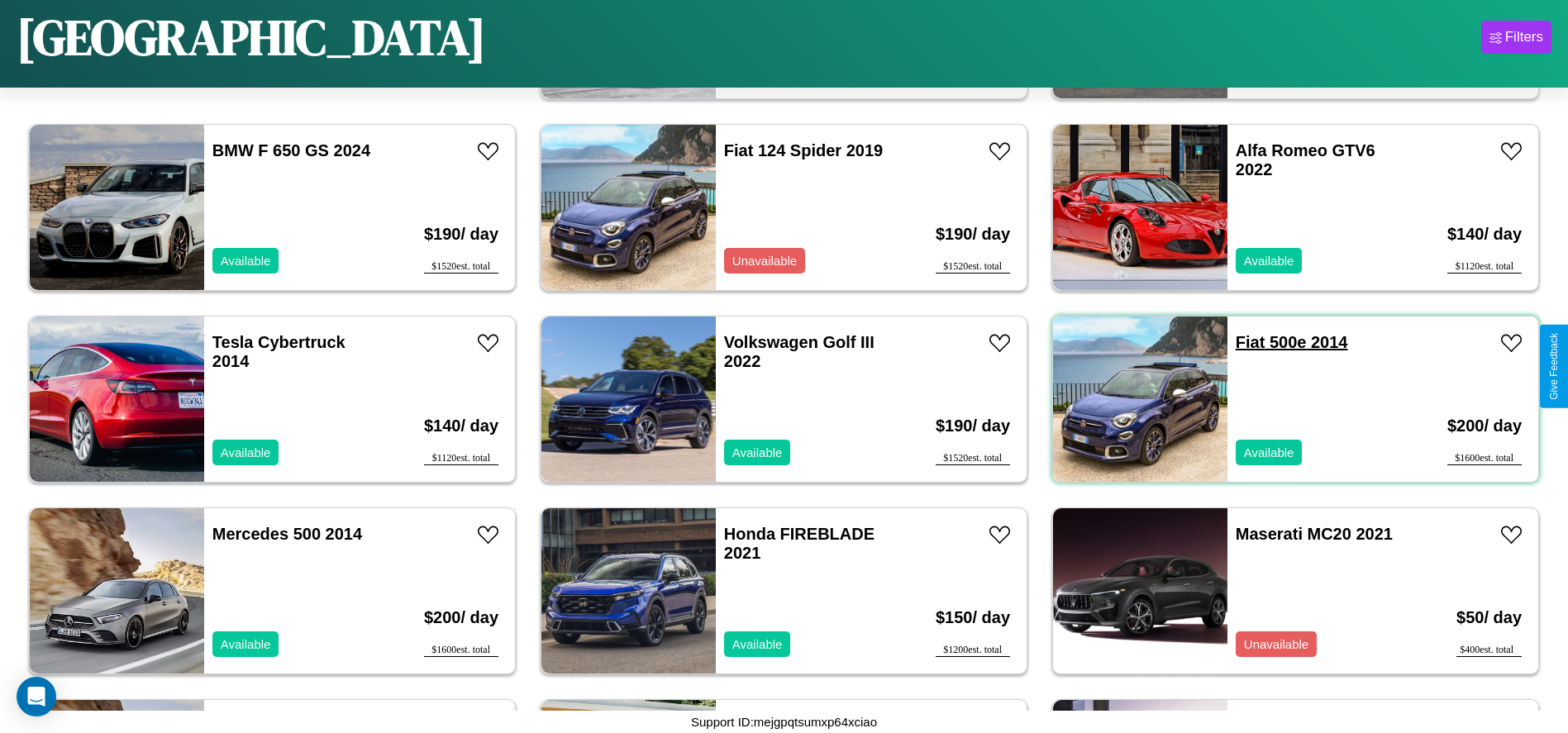
click at [1240, 342] on link "Fiat 500e 2014" at bounding box center [1292, 342] width 112 height 18
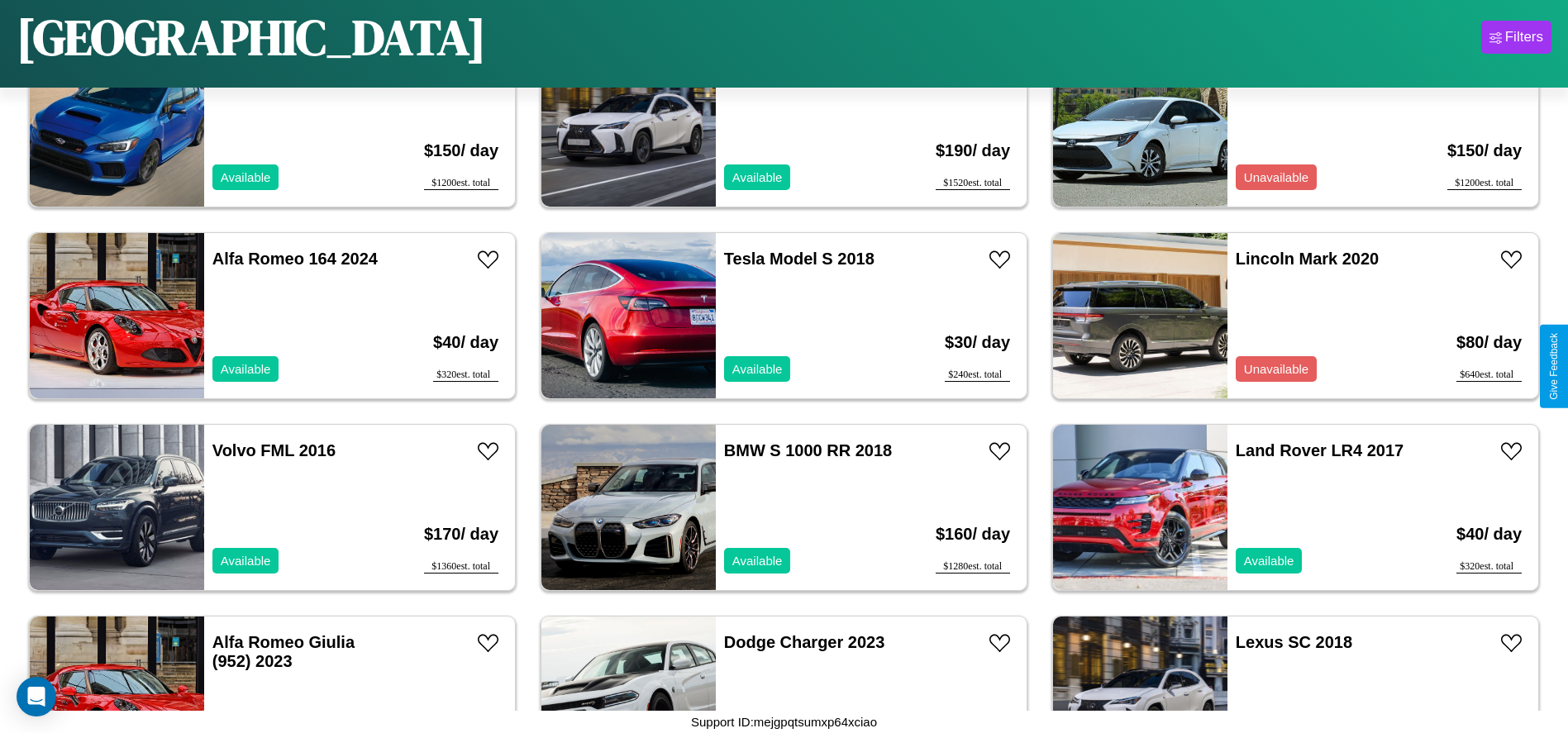
scroll to position [4210, 0]
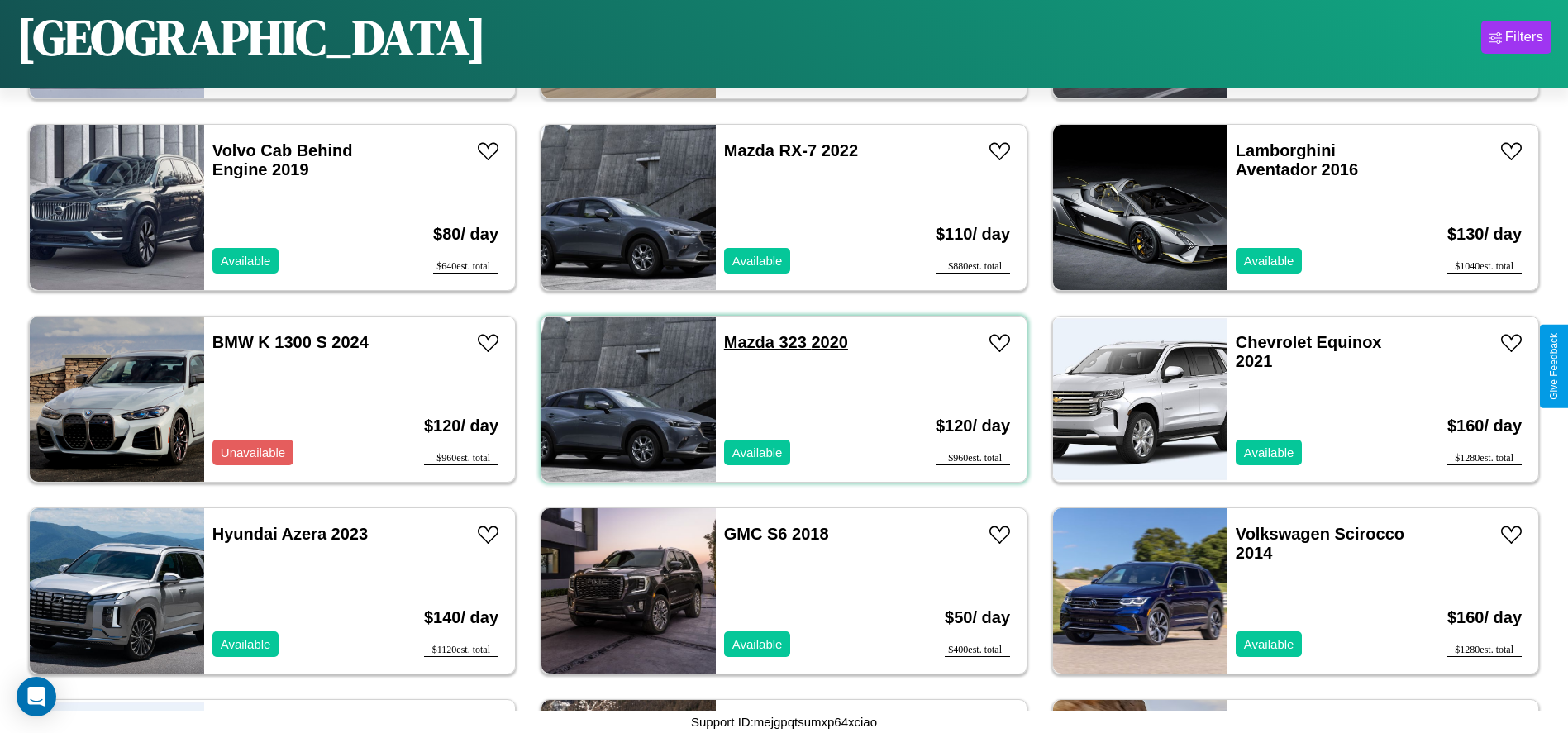
click at [743, 342] on link "Mazda 323 2020" at bounding box center [786, 342] width 124 height 18
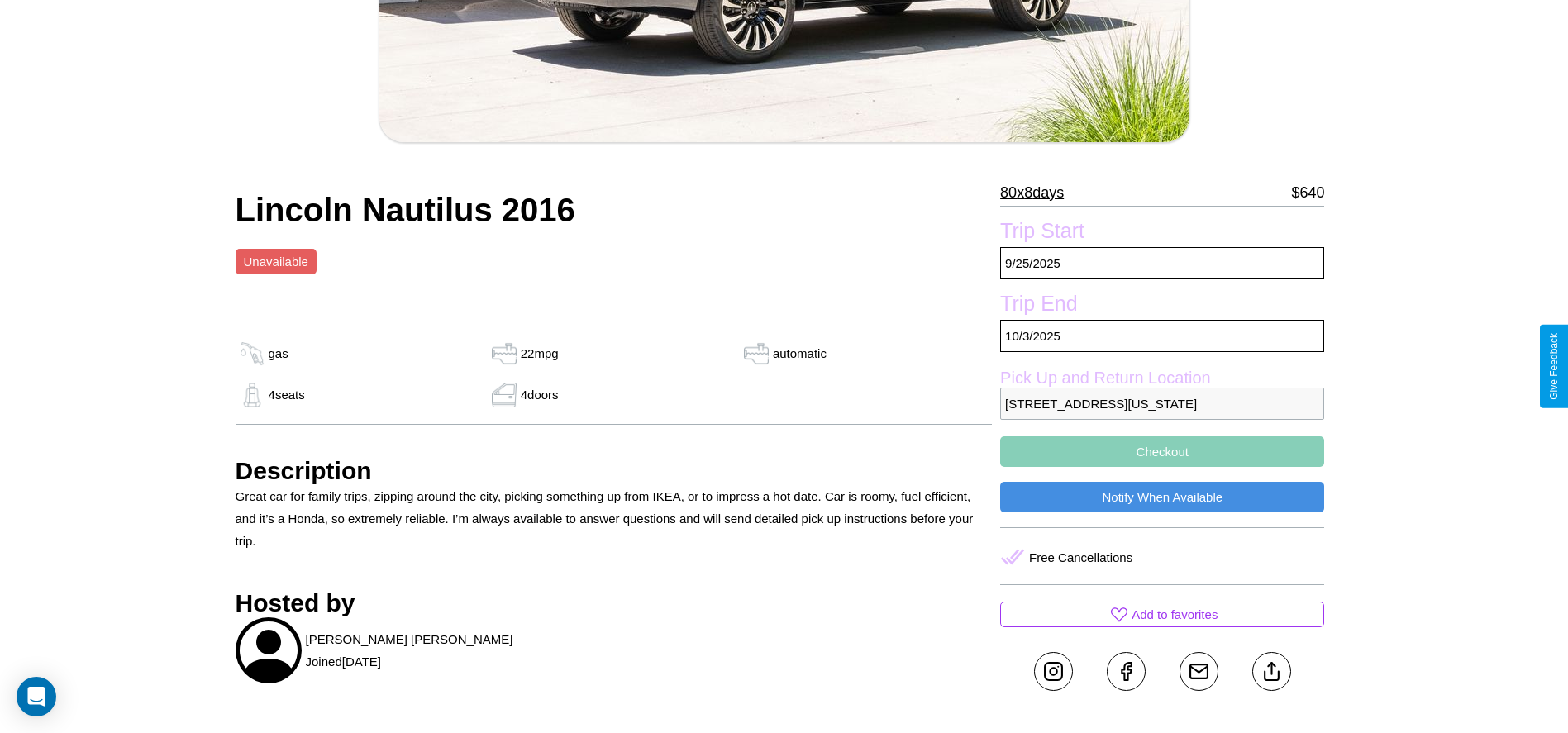
scroll to position [490, 0]
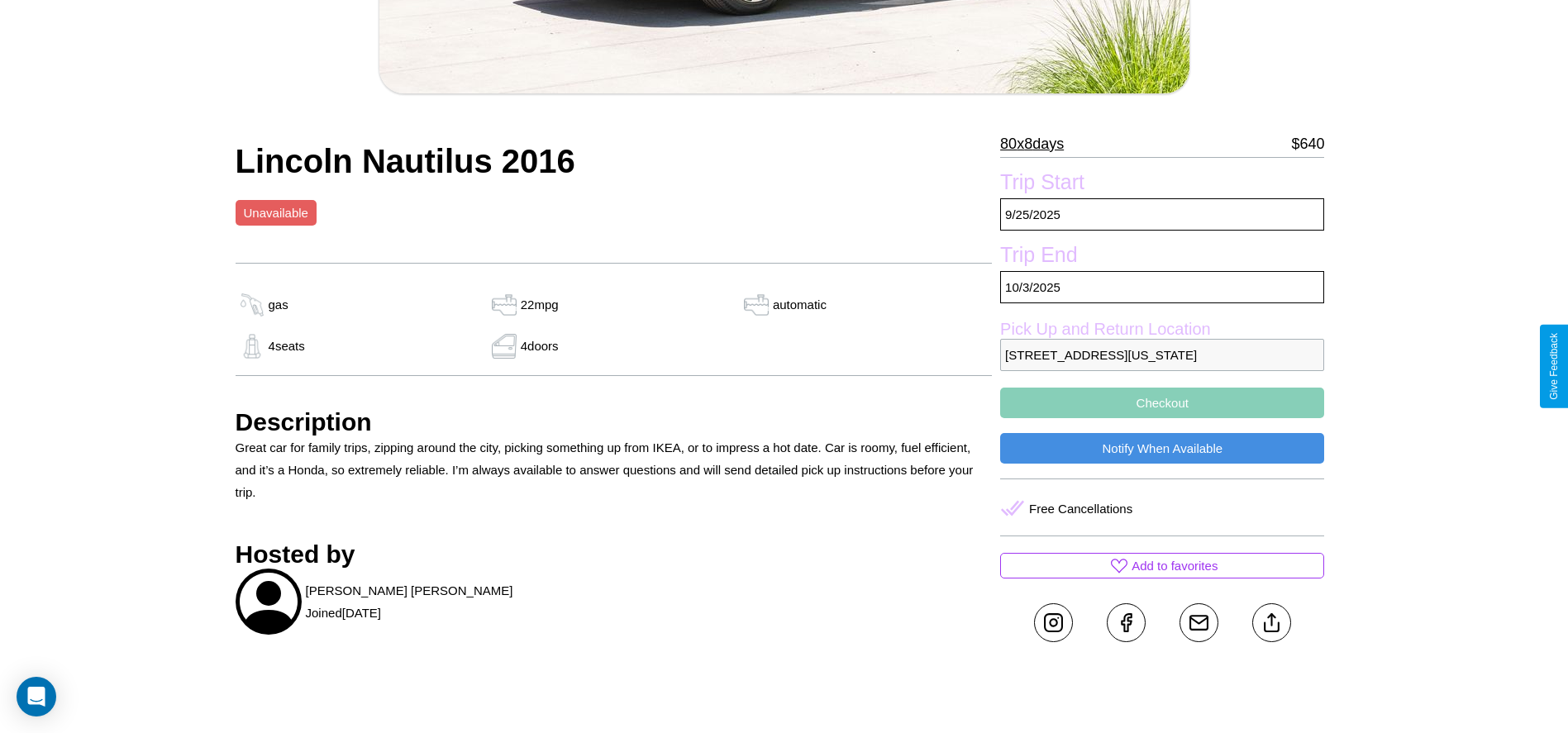
click at [1162, 366] on p "8199 Sunset Boulevard San Diego California 20621 United States" at bounding box center [1161, 355] width 324 height 32
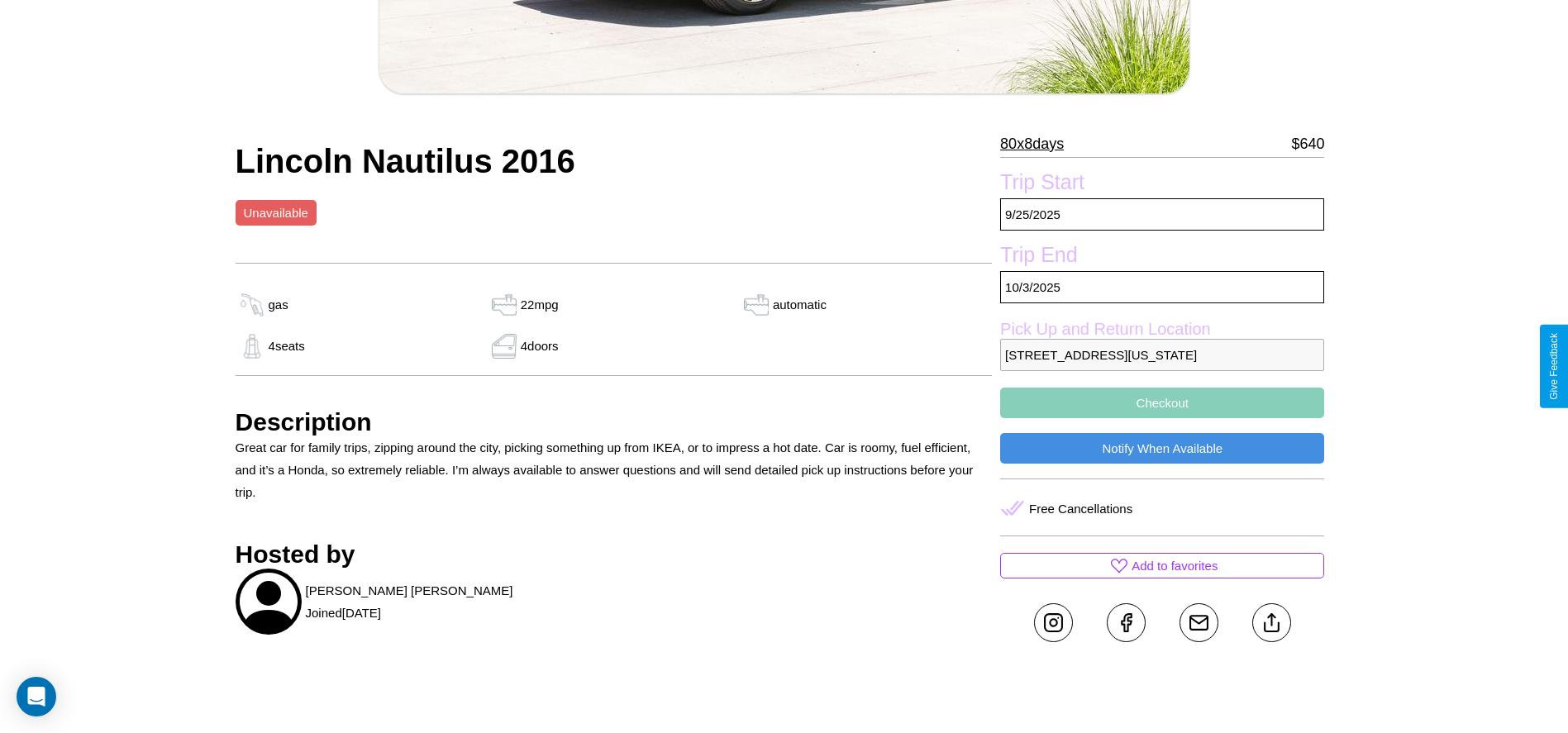
click at [1162, 366] on p "8199 Sunset Boulevard San Diego California 20621 United States" at bounding box center [1161, 355] width 324 height 32
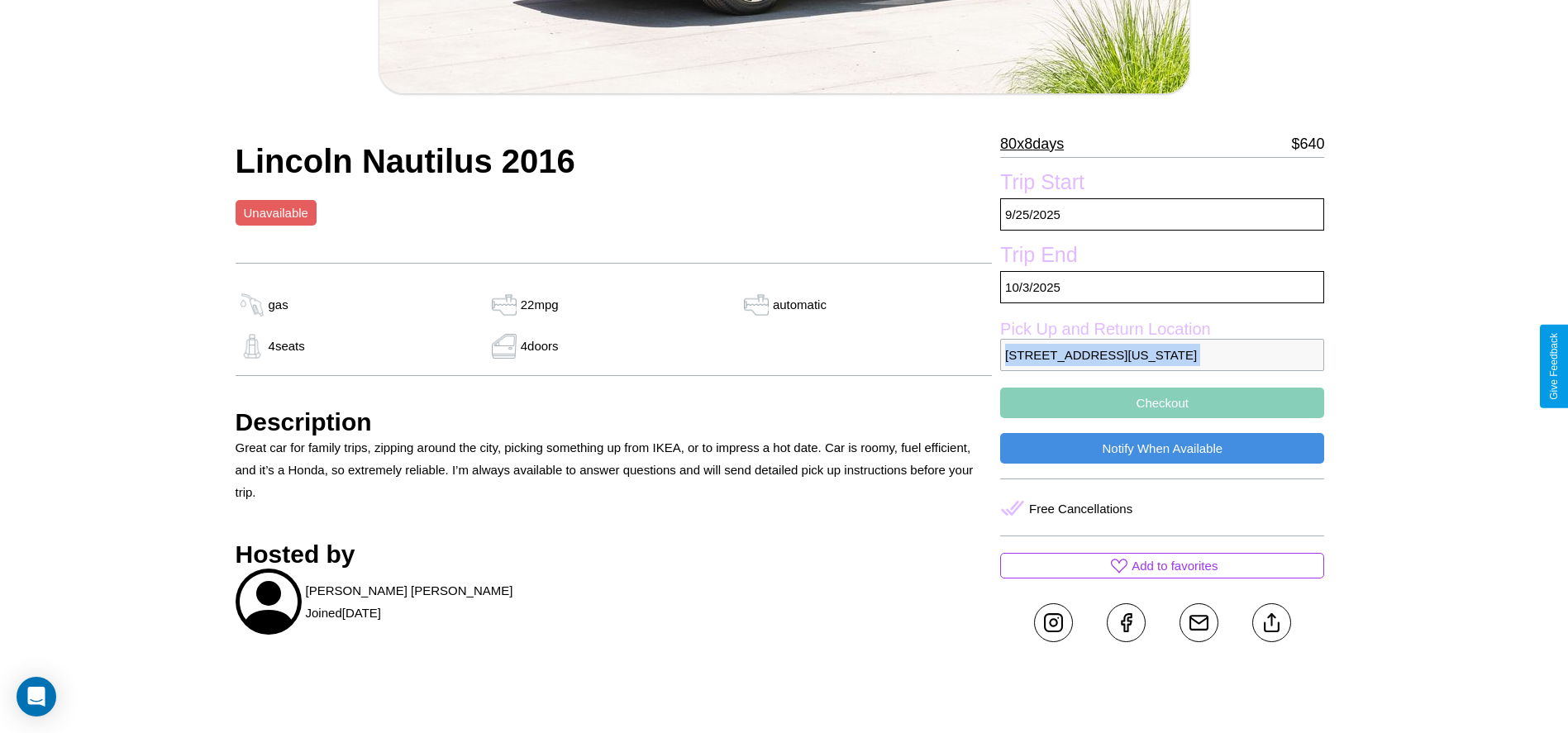
click at [1162, 366] on p "8199 Sunset Boulevard San Diego California 20621 United States" at bounding box center [1161, 355] width 324 height 32
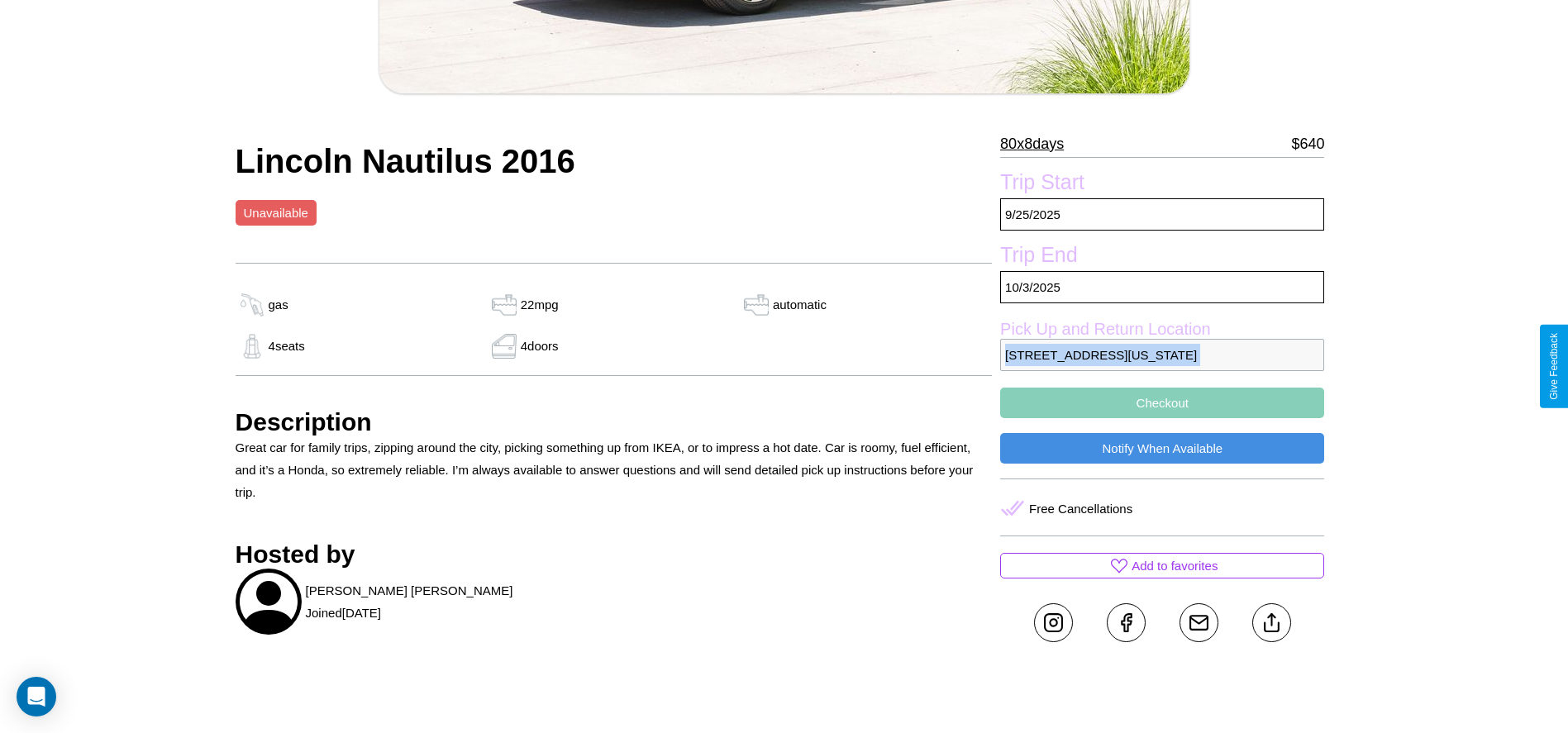
click at [1162, 366] on p "8199 Sunset Boulevard San Diego California 20621 United States" at bounding box center [1161, 355] width 324 height 32
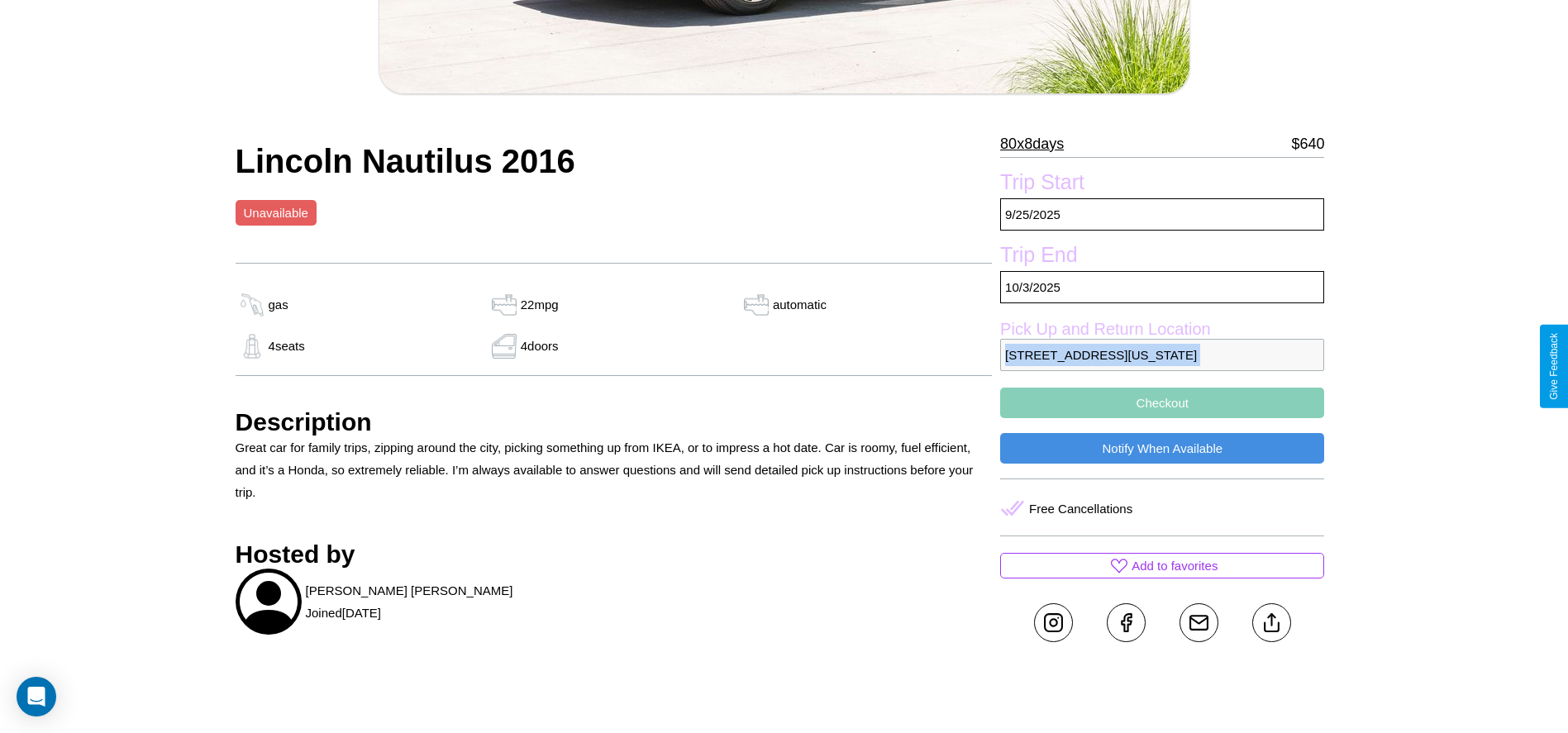
click at [1162, 366] on p "8199 Sunset Boulevard San Diego California 20621 United States" at bounding box center [1161, 355] width 324 height 32
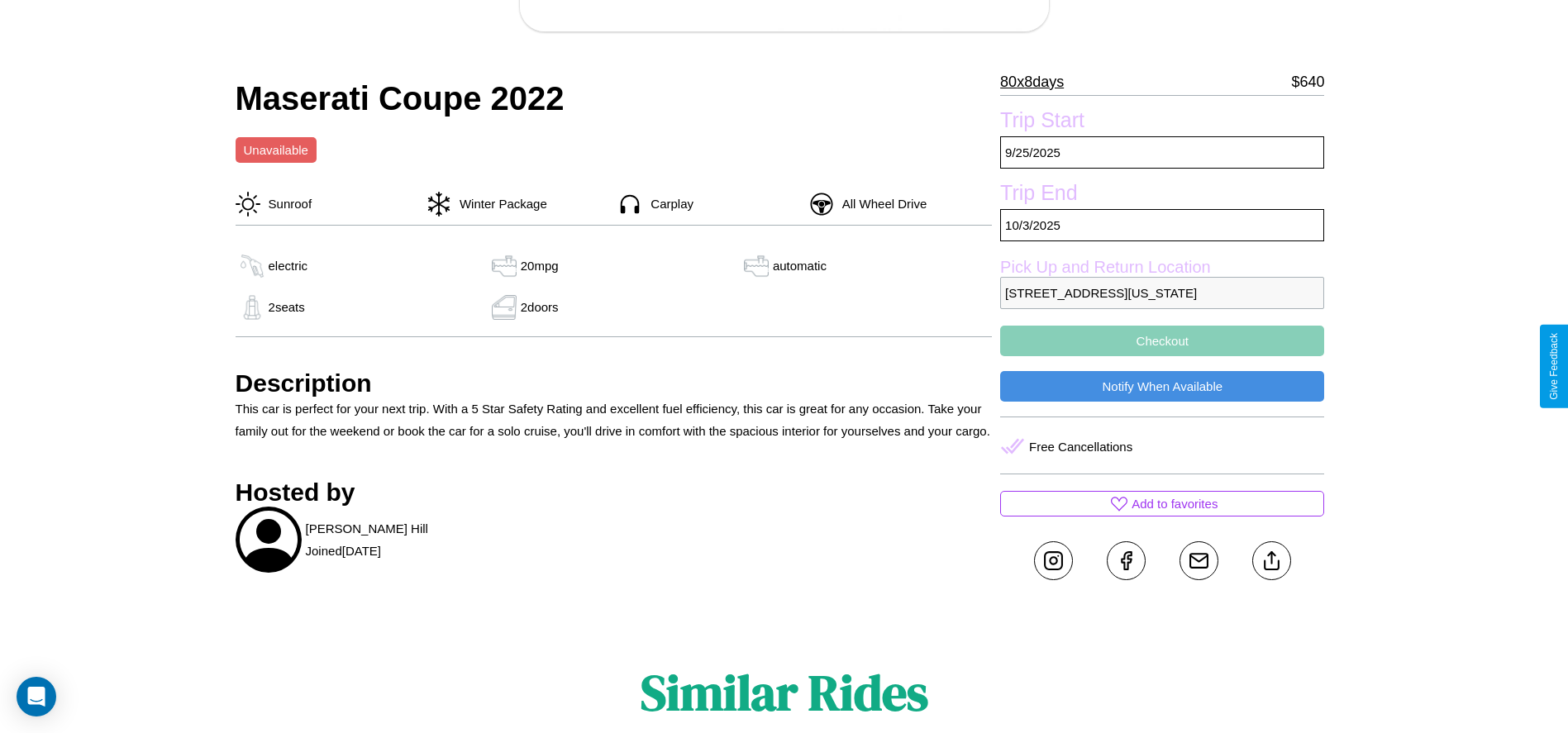
scroll to position [447, 0]
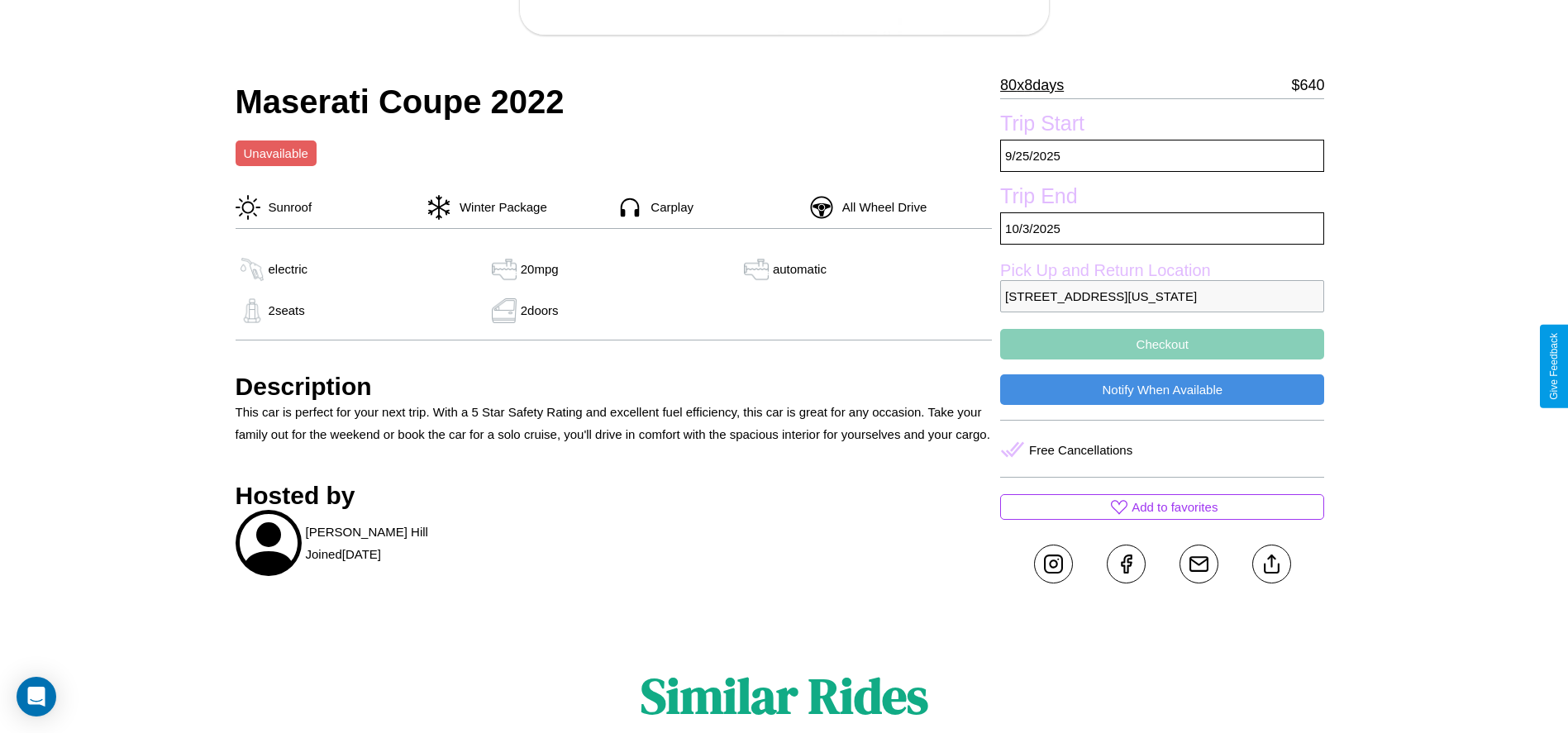
click at [1162, 359] on button "Checkout" at bounding box center [1161, 344] width 324 height 30
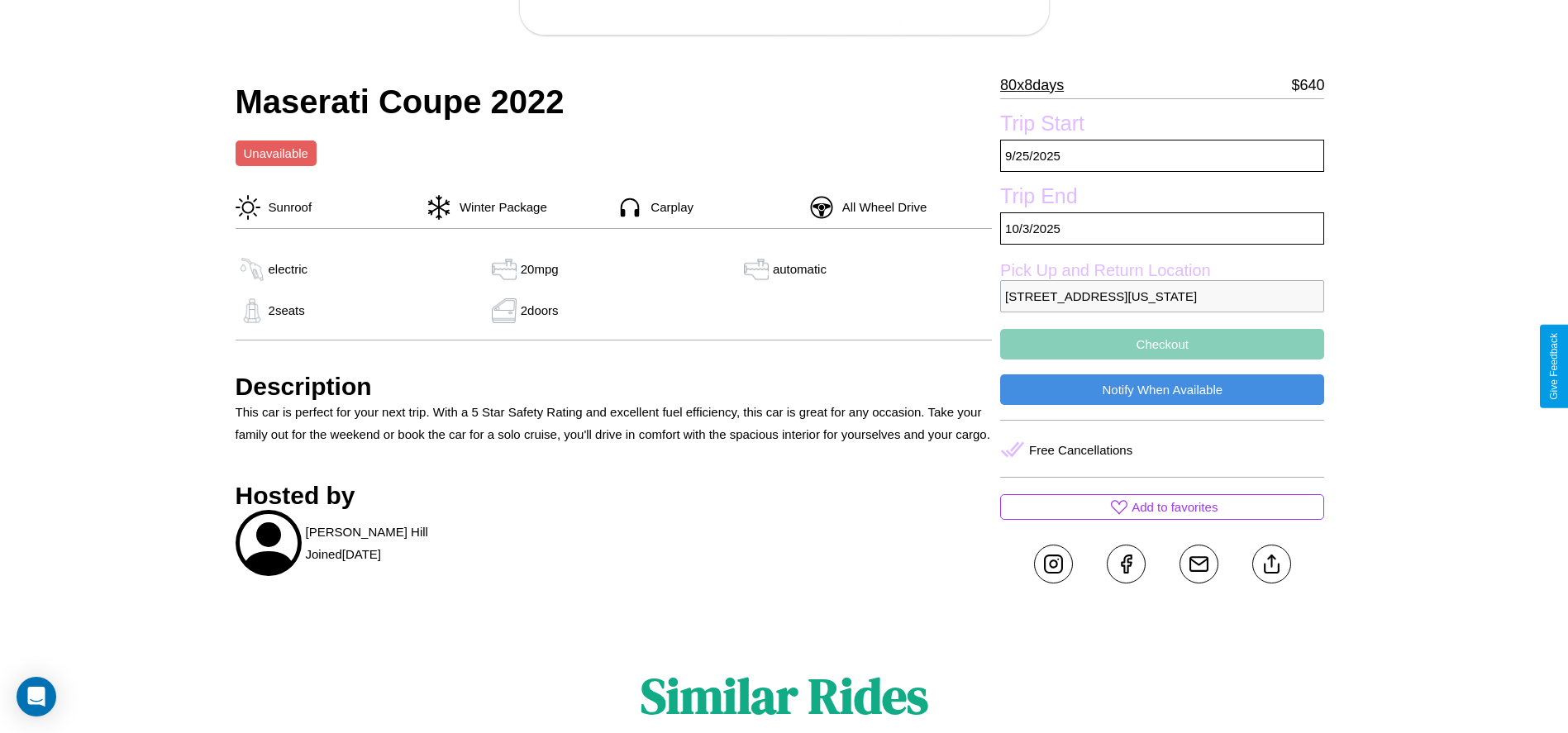
click at [1162, 359] on button "Checkout" at bounding box center [1161, 344] width 324 height 30
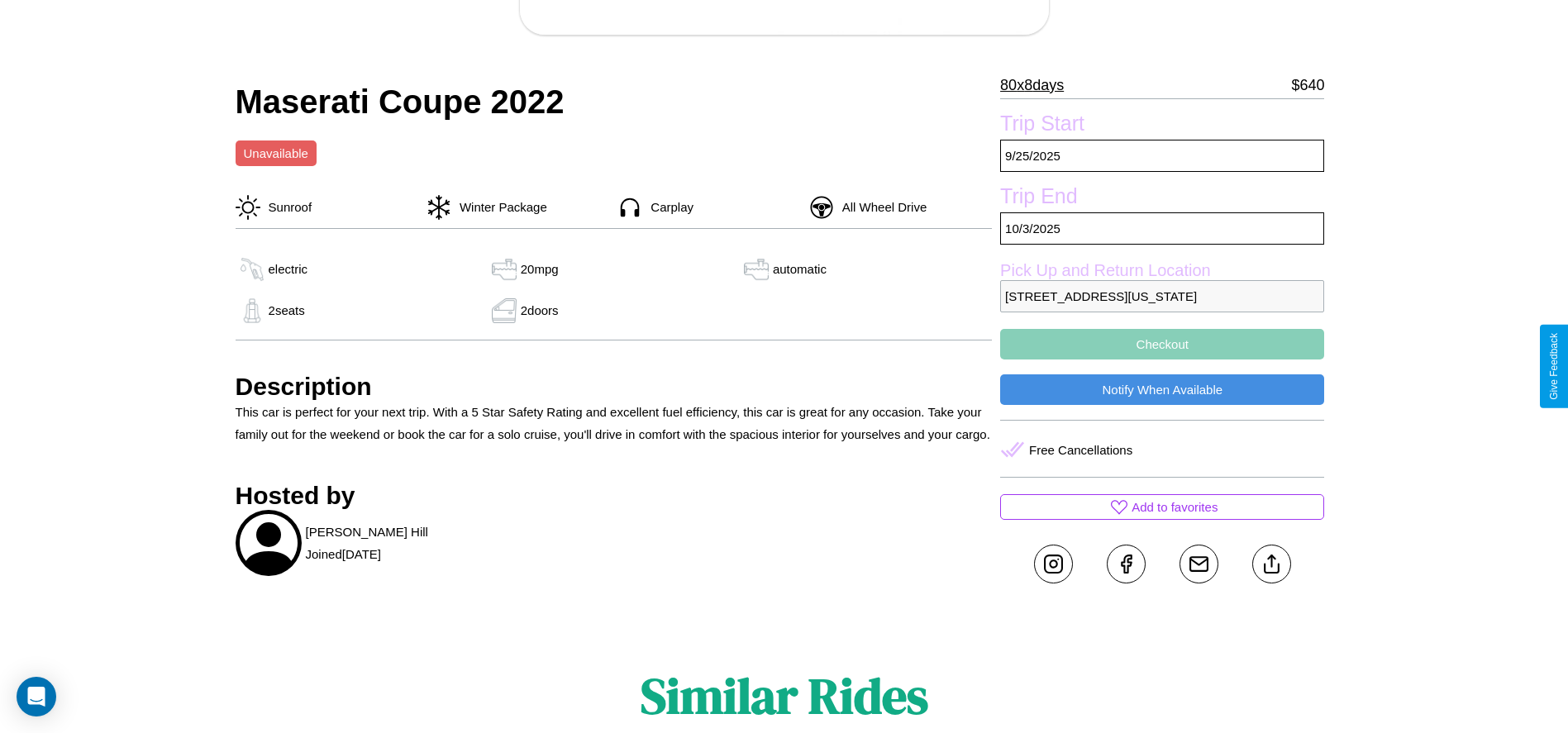
click at [1162, 359] on button "Checkout" at bounding box center [1161, 344] width 324 height 30
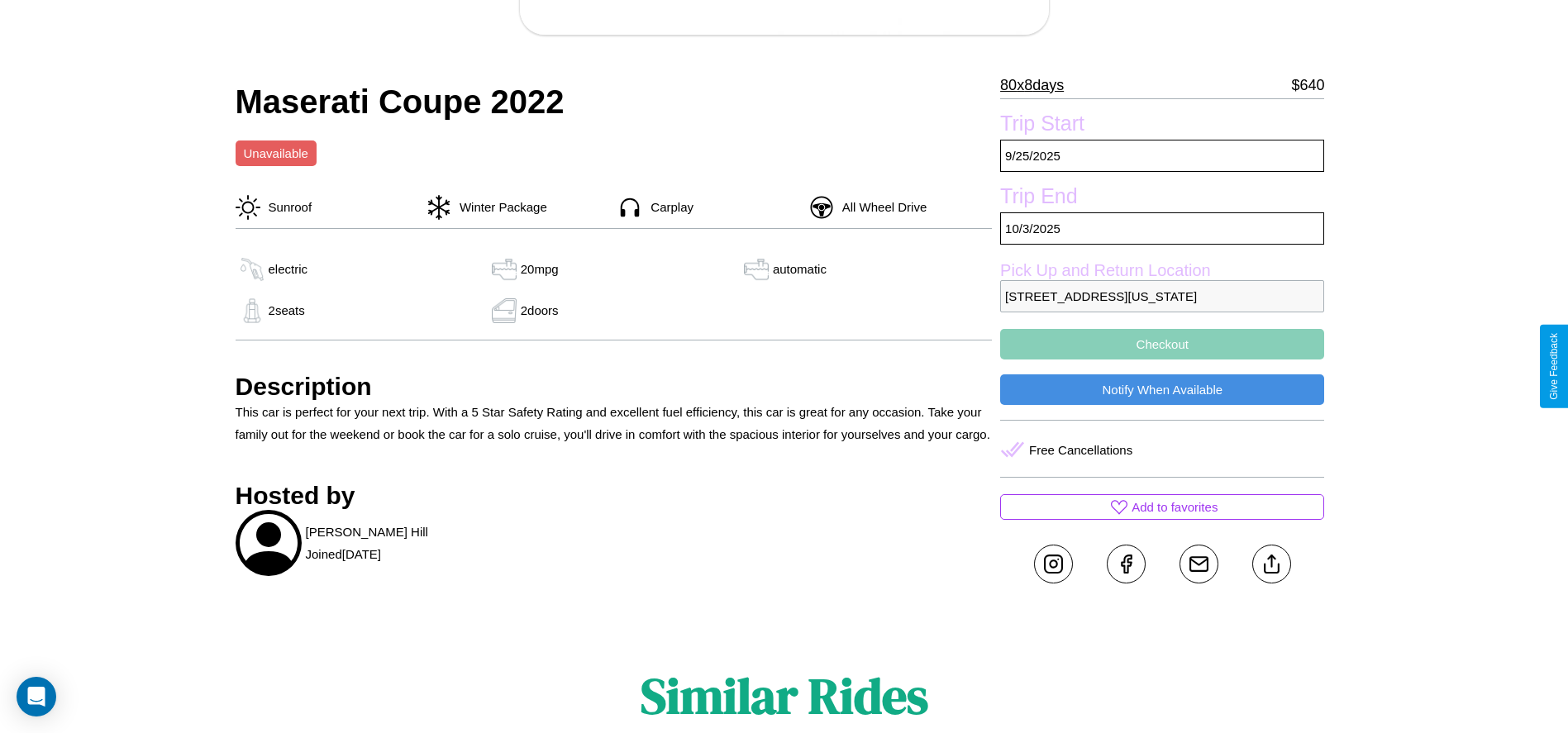
click at [1162, 359] on button "Checkout" at bounding box center [1161, 344] width 324 height 30
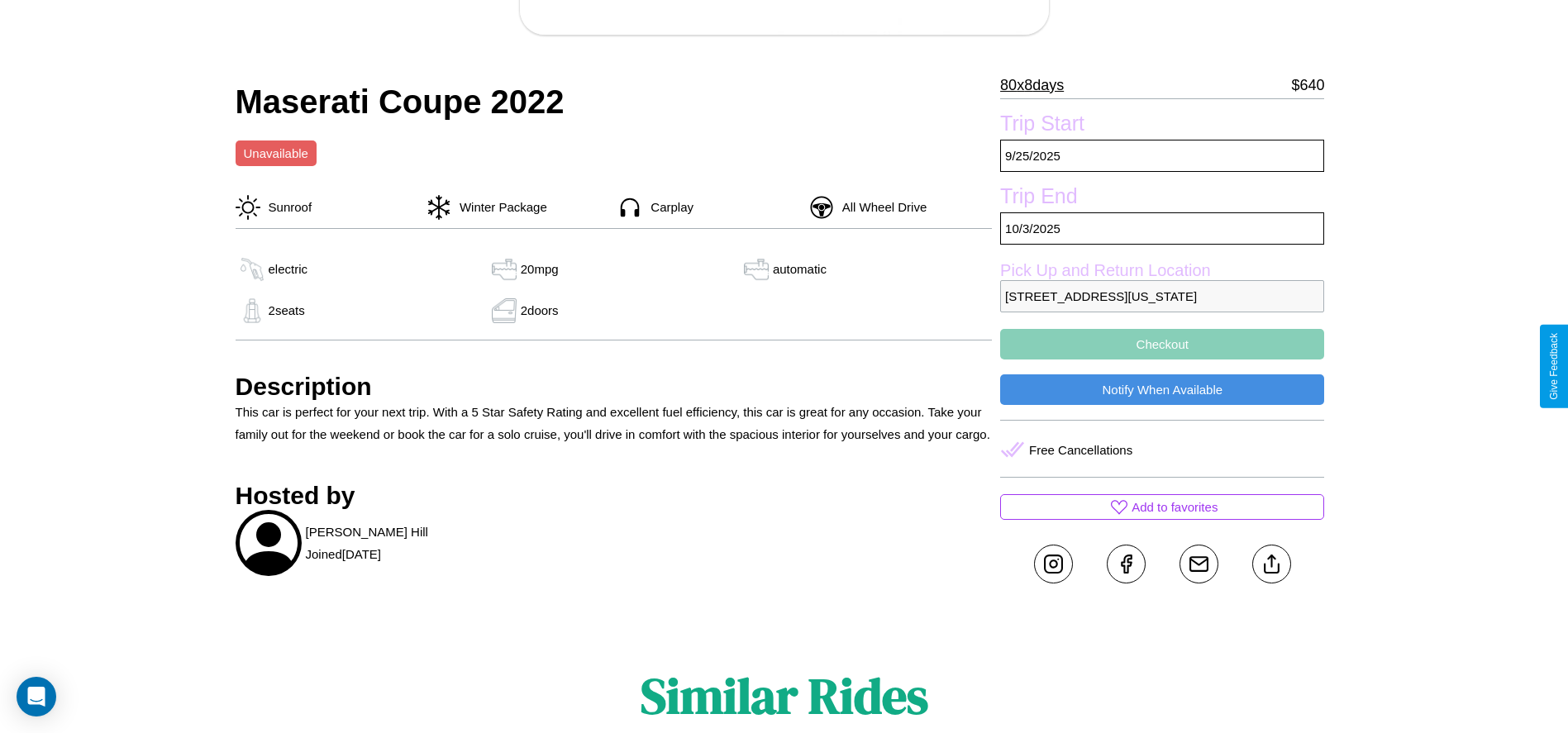
click at [1162, 359] on button "Checkout" at bounding box center [1161, 344] width 324 height 30
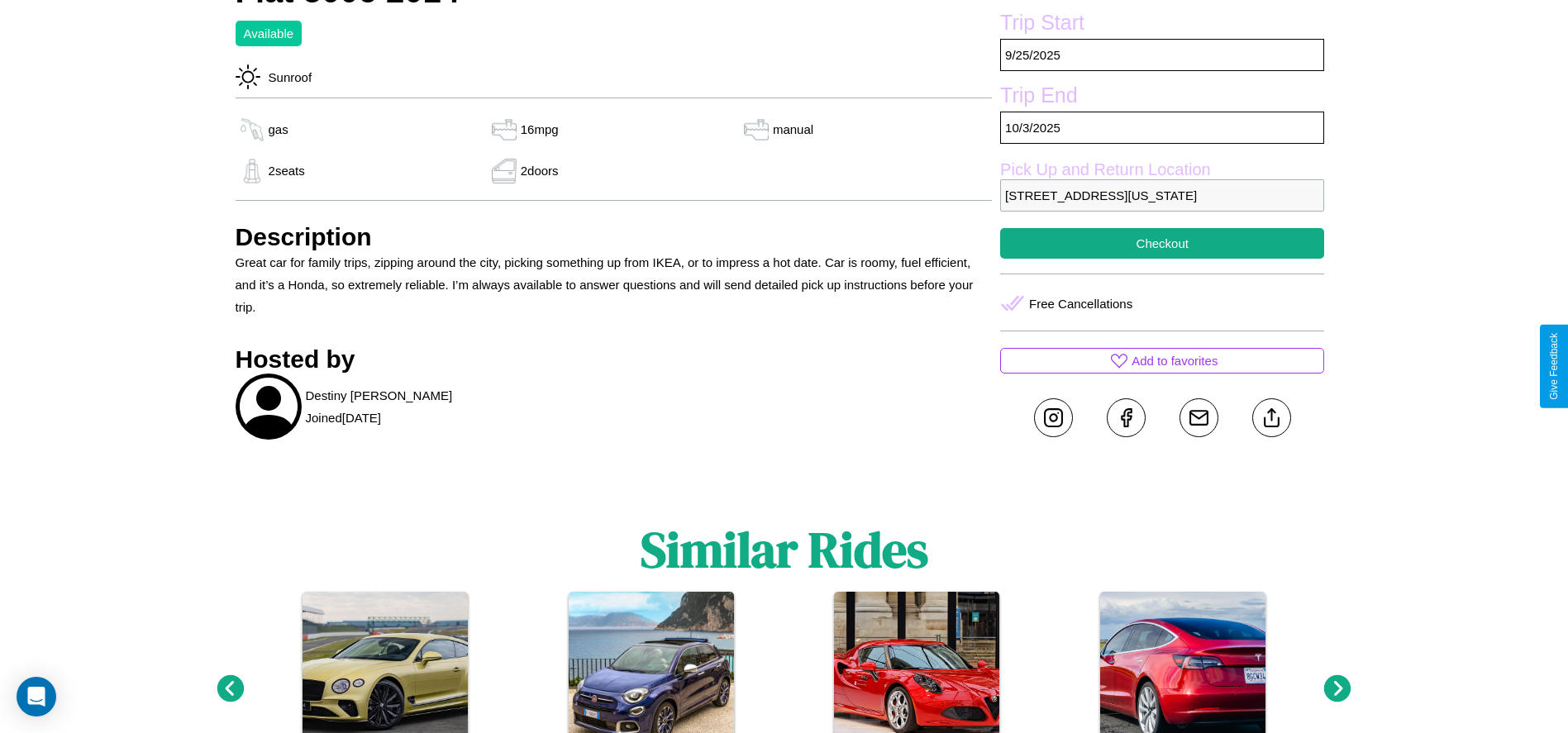
scroll to position [568, 0]
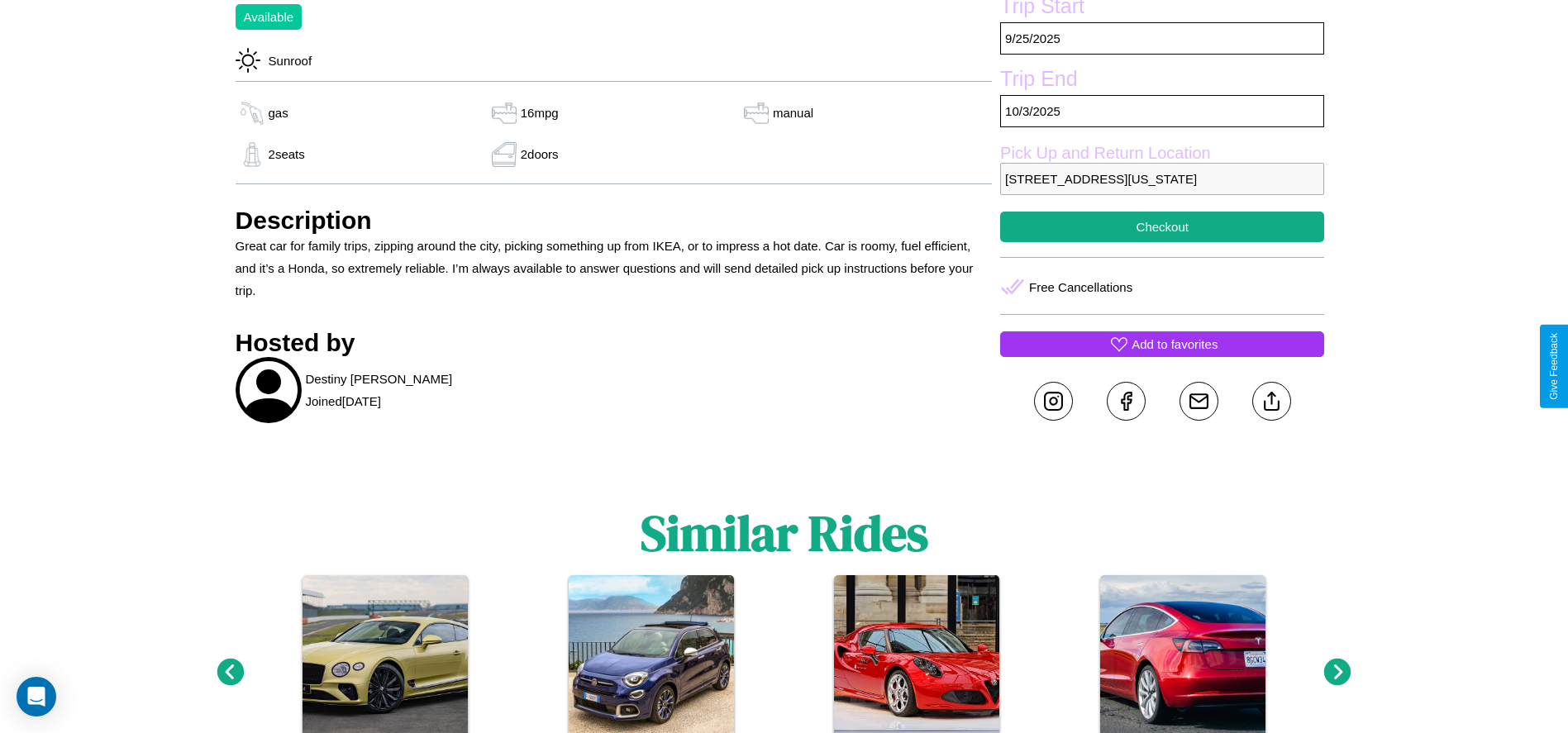
click at [1162, 355] on p "Add to favorites" at bounding box center [1175, 343] width 86 height 22
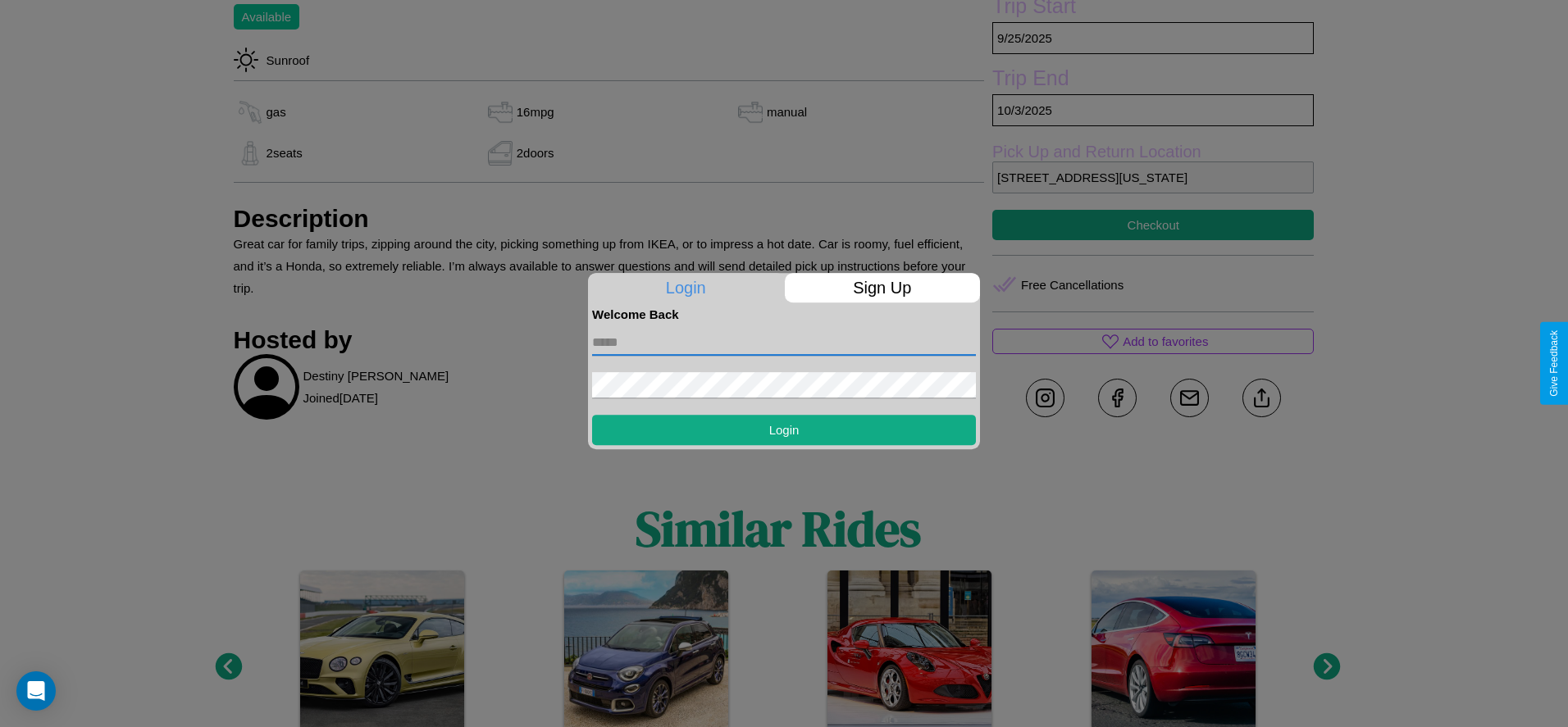
click at [784, 341] on input "text" at bounding box center [784, 343] width 384 height 27
type input "**********"
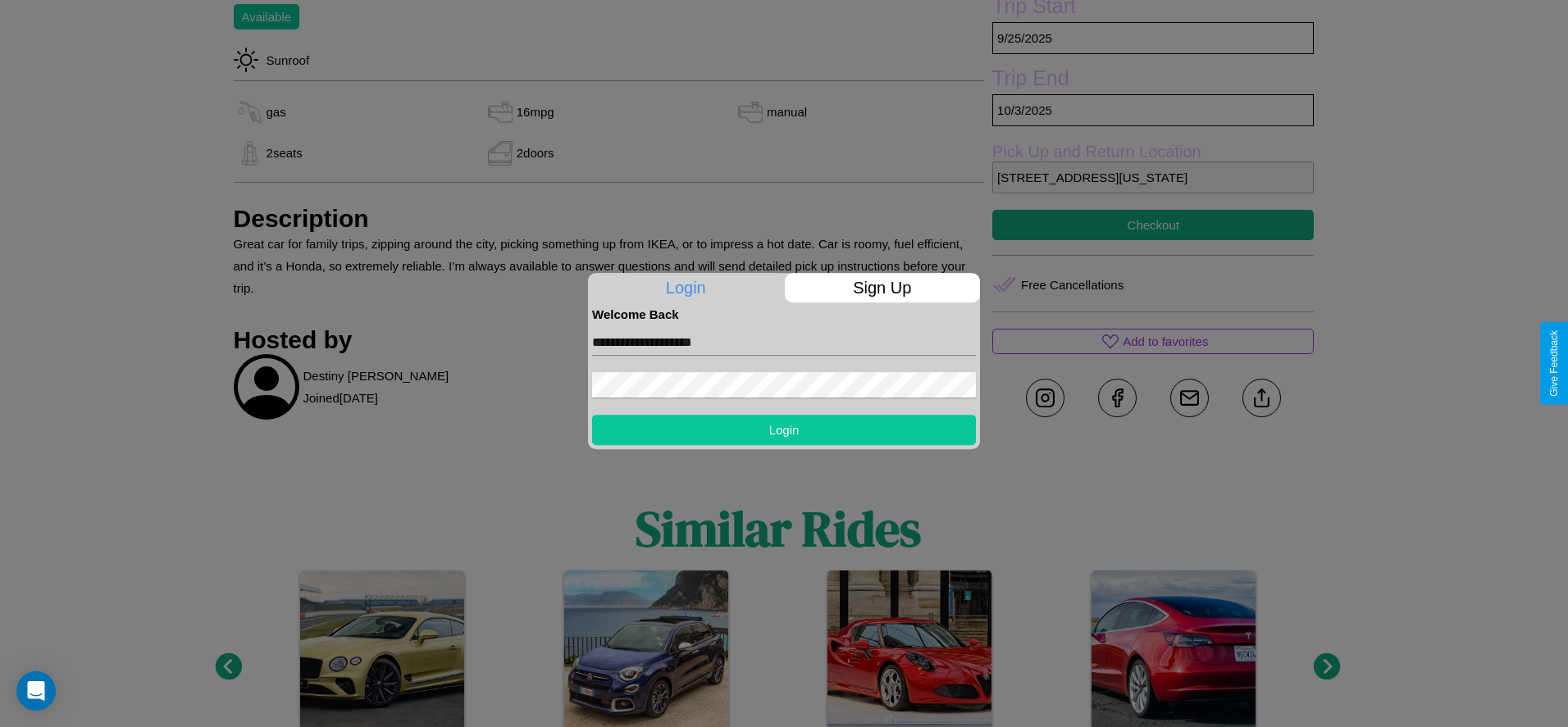
click at [784, 430] on button "Login" at bounding box center [784, 430] width 384 height 30
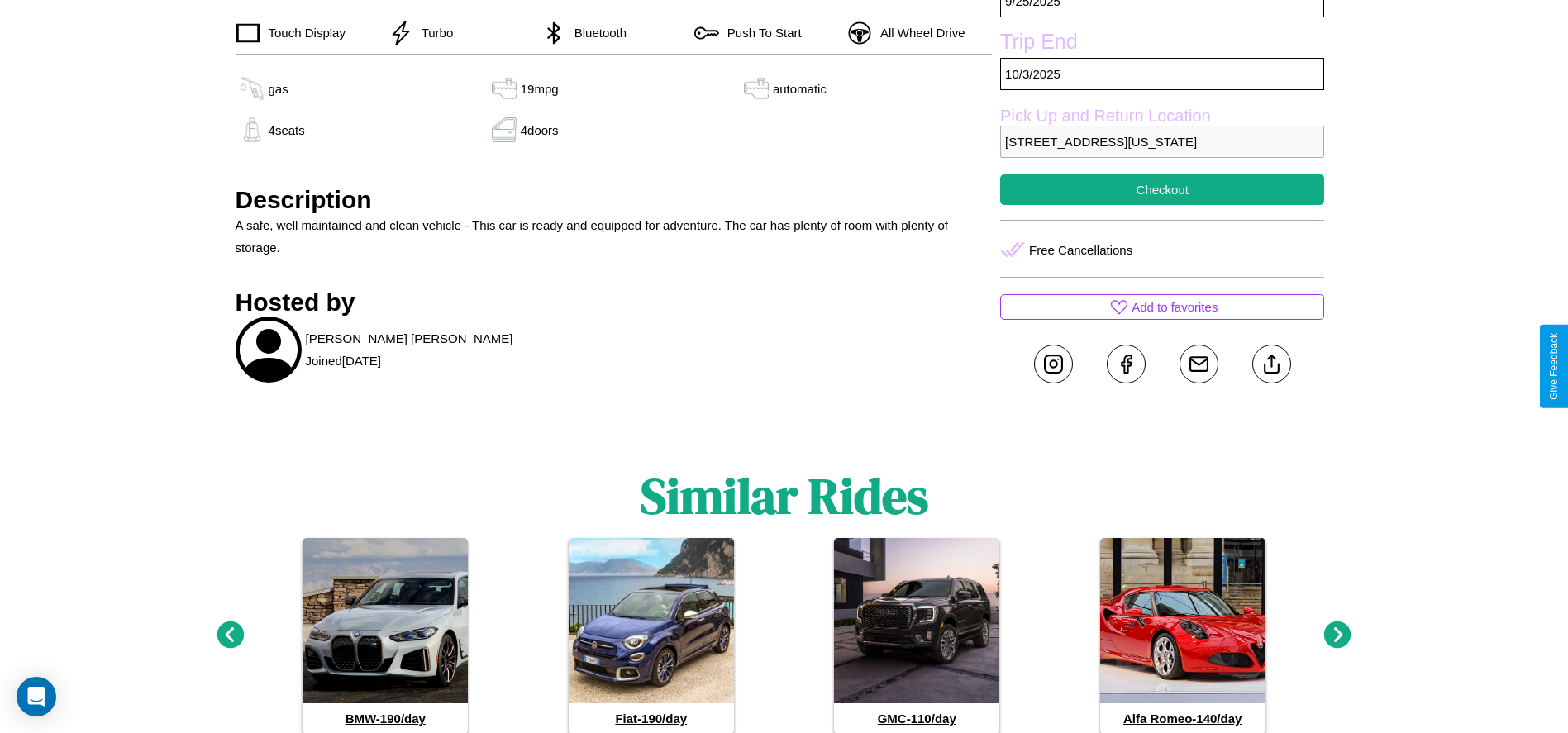
scroll to position [623, 0]
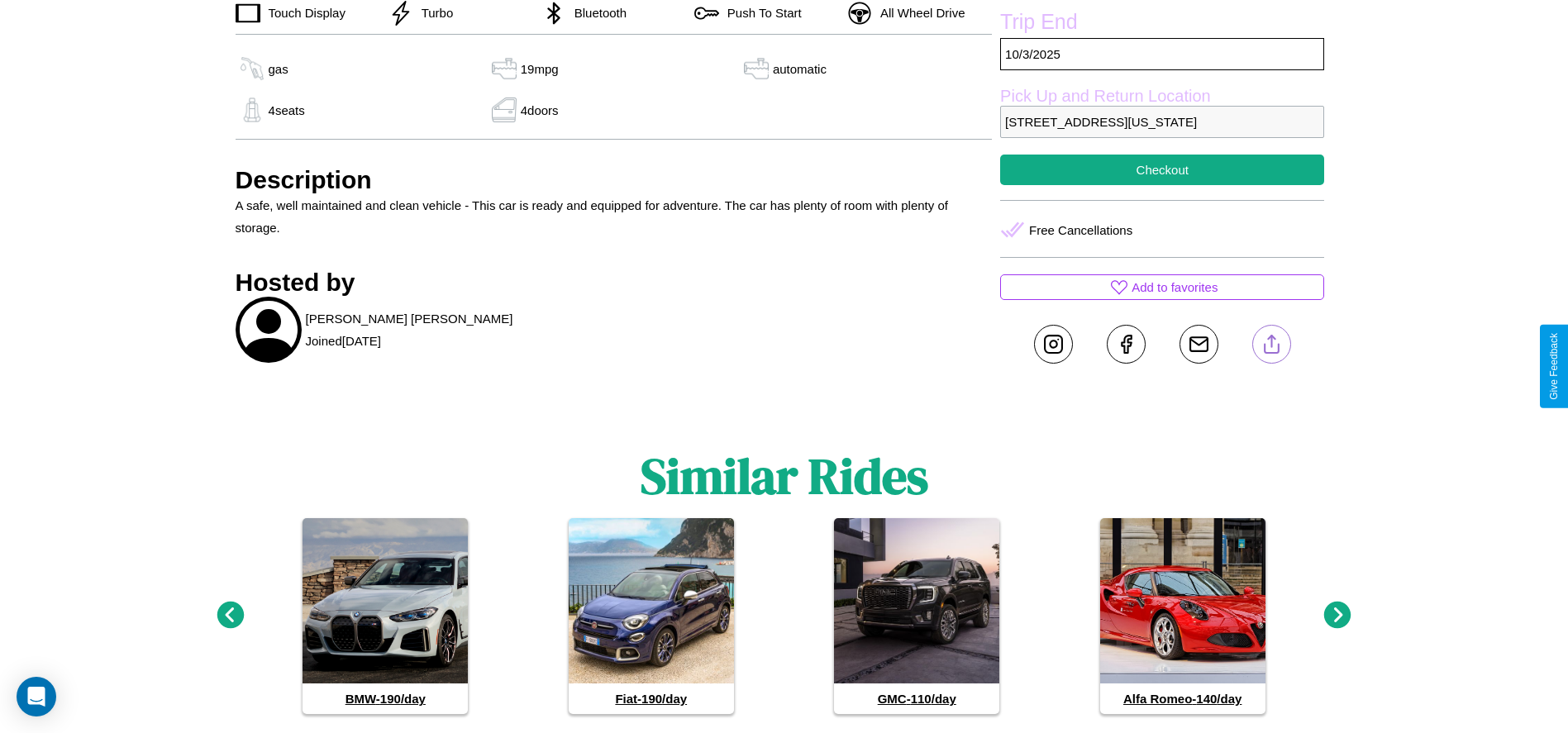
click at [1271, 347] on line at bounding box center [1271, 341] width 0 height 12
